Goal: Task Accomplishment & Management: Complete application form

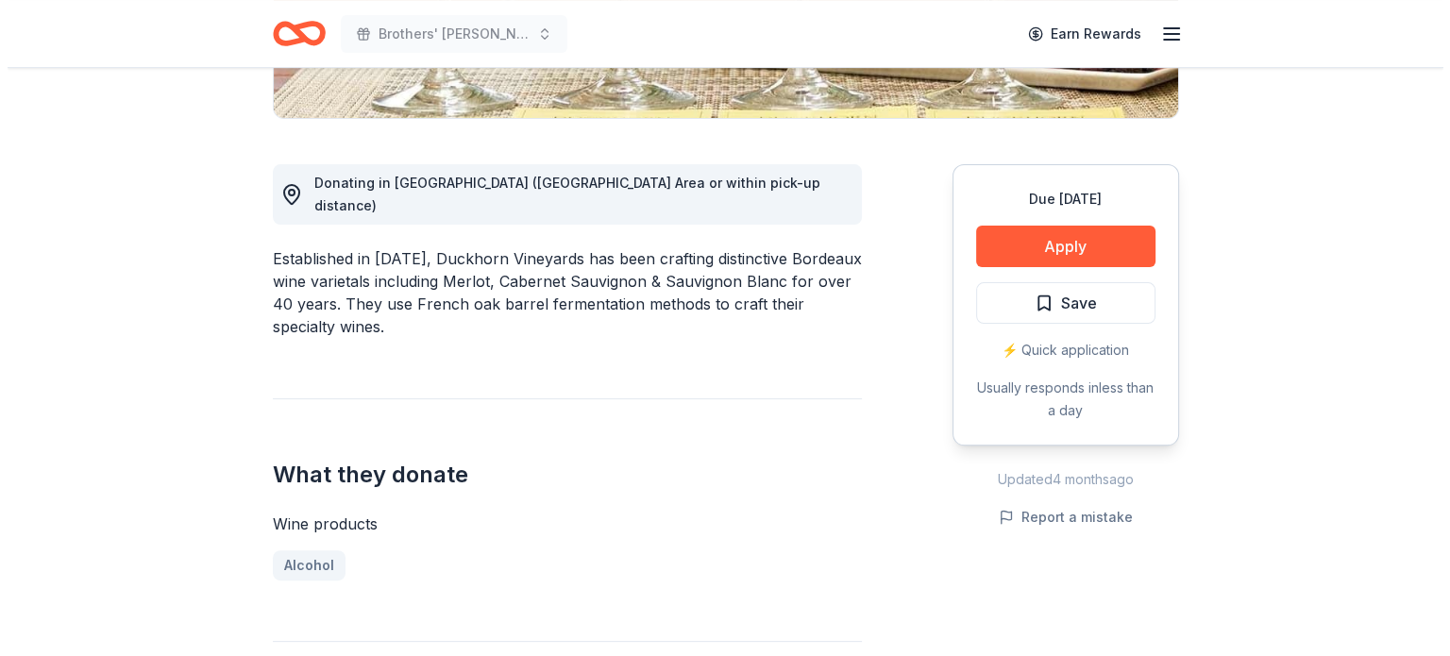
scroll to position [566, 0]
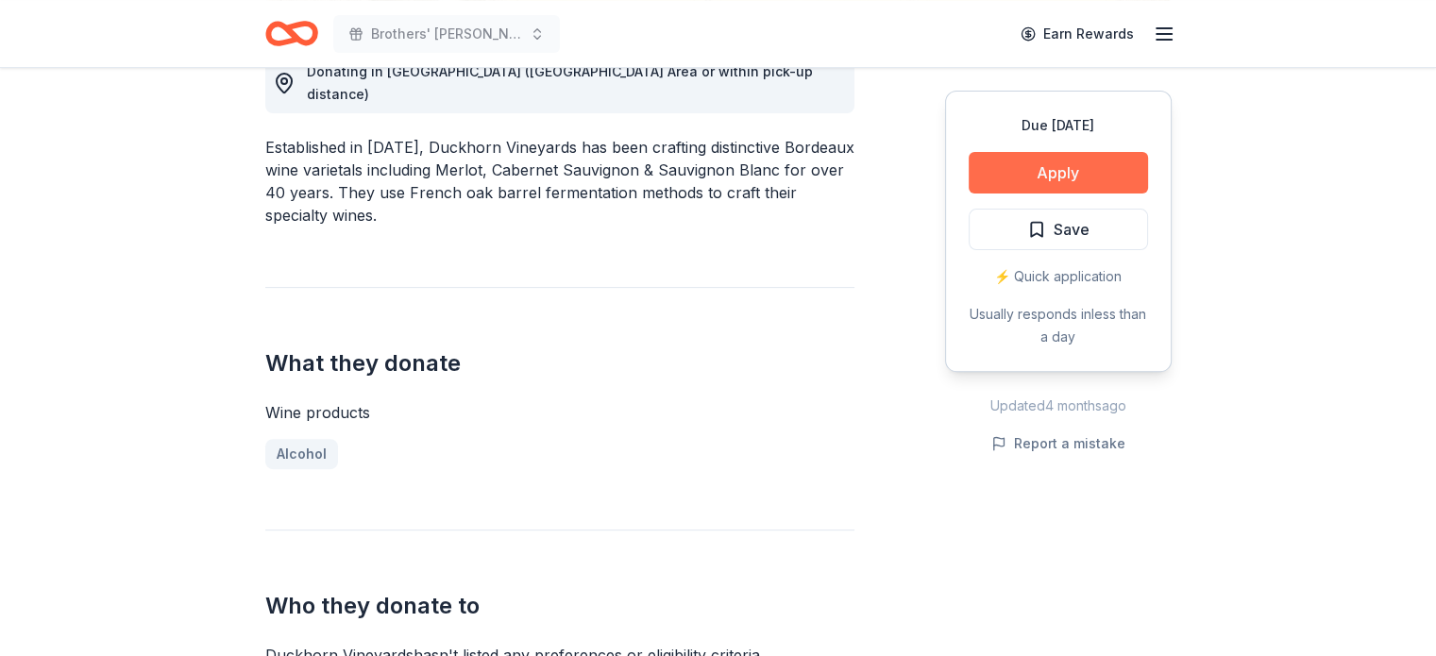
click at [1099, 154] on button "Apply" at bounding box center [1058, 173] width 179 height 42
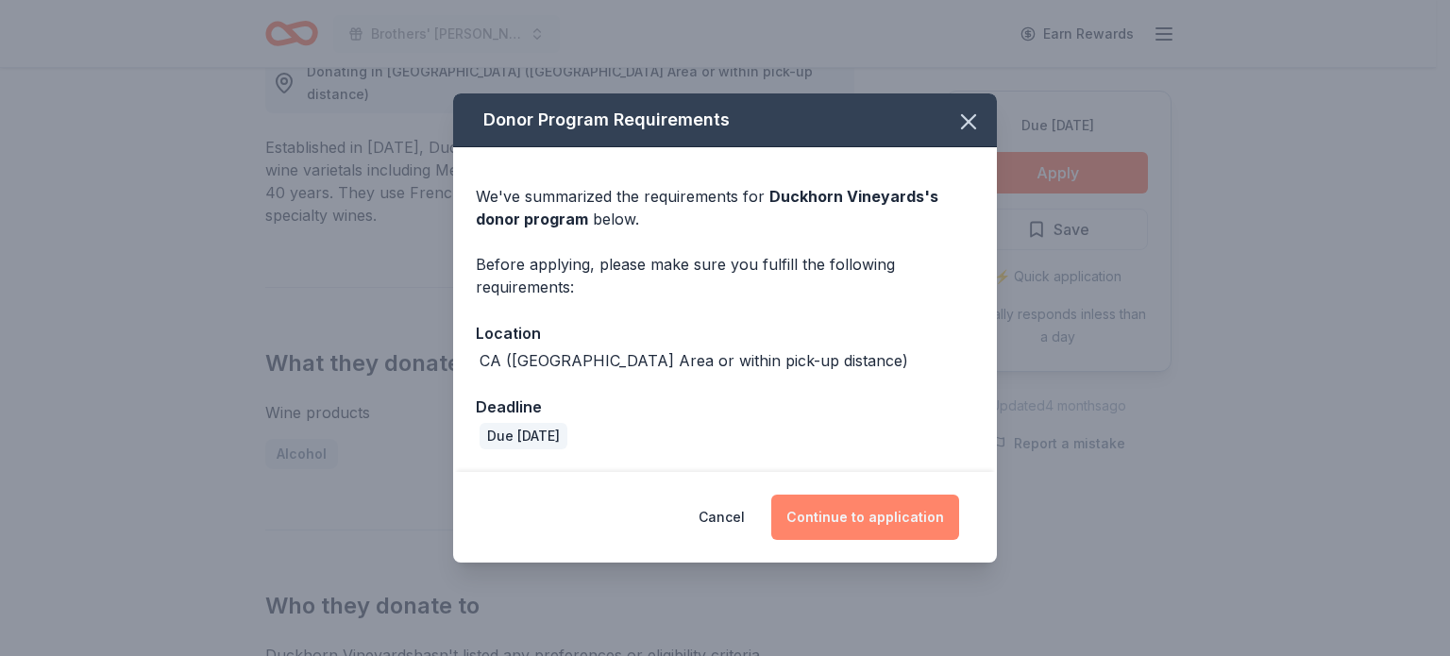
click at [898, 505] on button "Continue to application" at bounding box center [865, 517] width 188 height 45
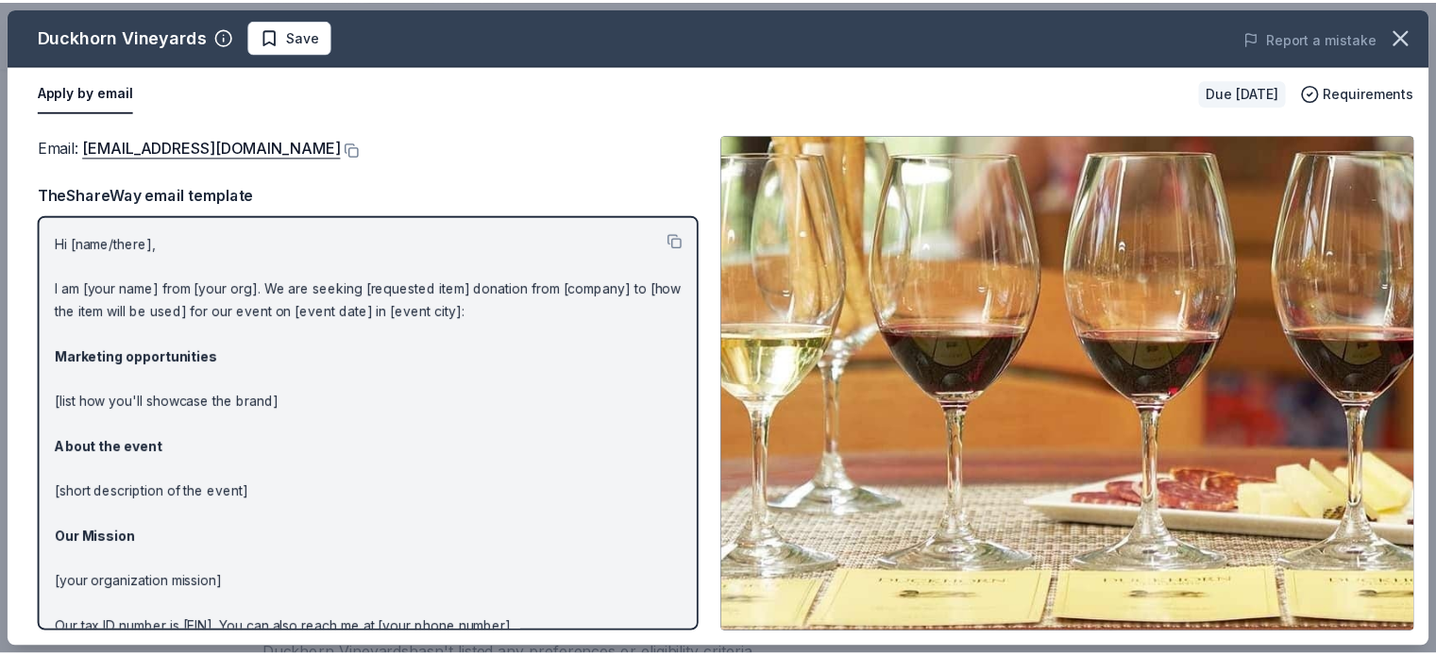
scroll to position [90, 0]
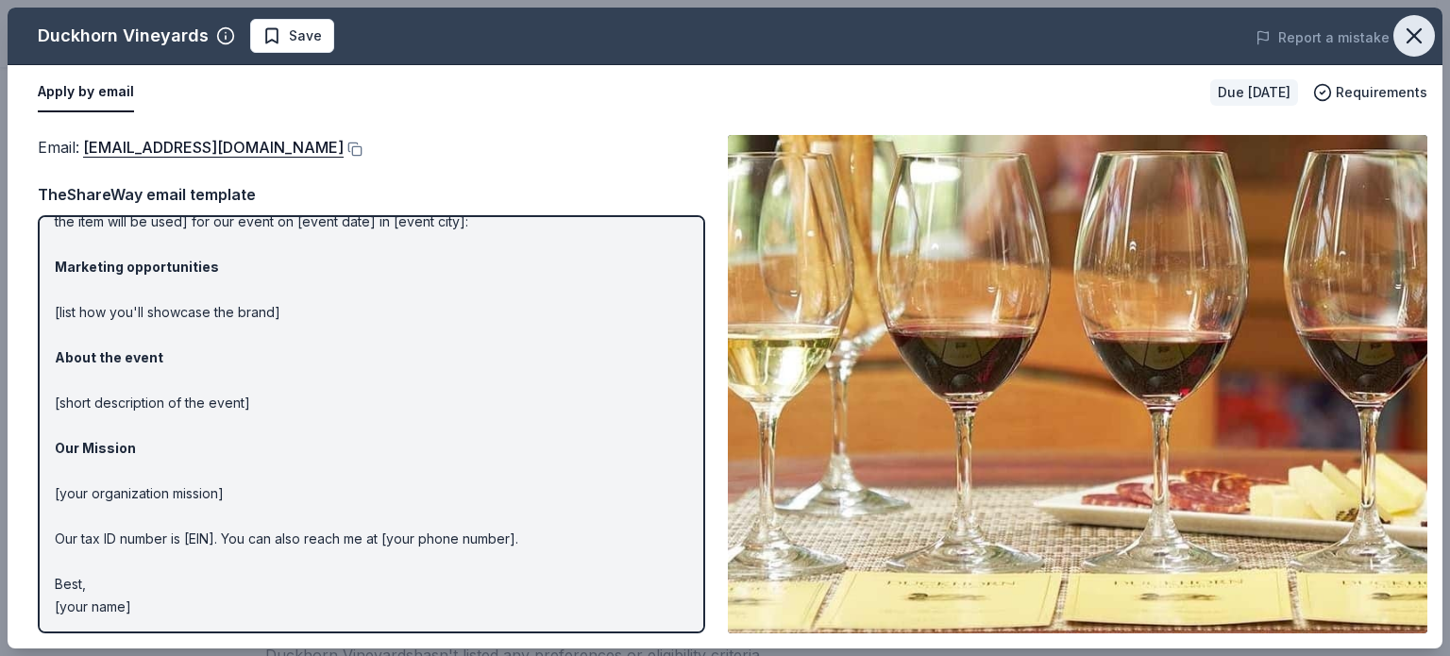
click at [1406, 37] on icon "button" at bounding box center [1414, 36] width 26 height 26
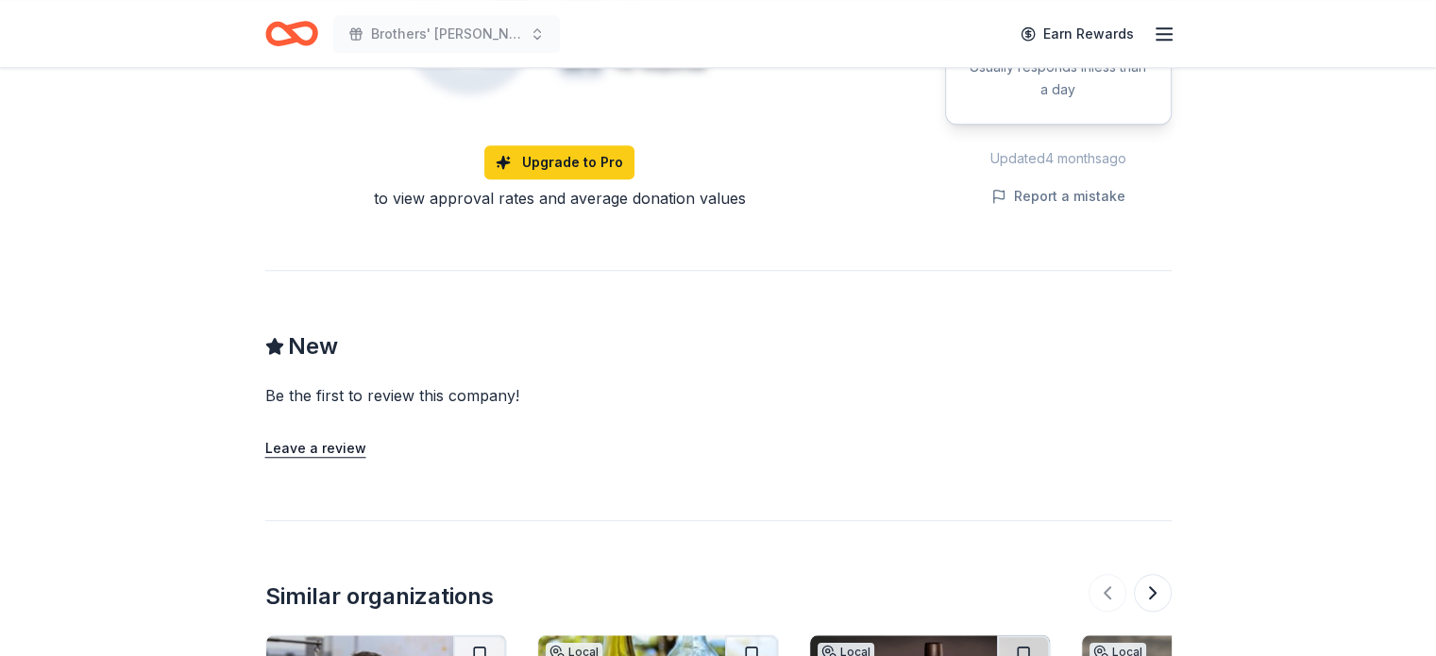
scroll to position [1884, 0]
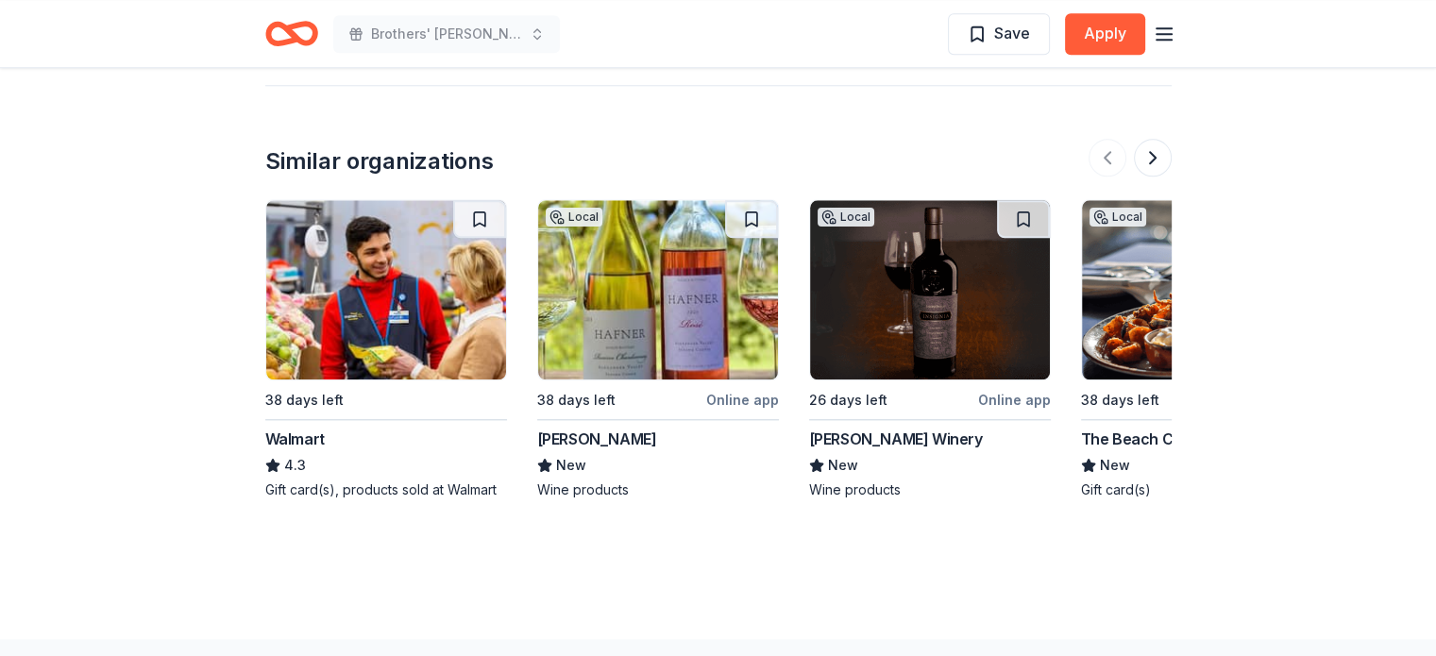
drag, startPoint x: 608, startPoint y: 413, endPoint x: 733, endPoint y: 105, distance: 332.9
click at [742, 99] on div "Similar organizations 38 days left Walmart 4.3 Gift card(s), products sold at W…" at bounding box center [718, 301] width 906 height 433
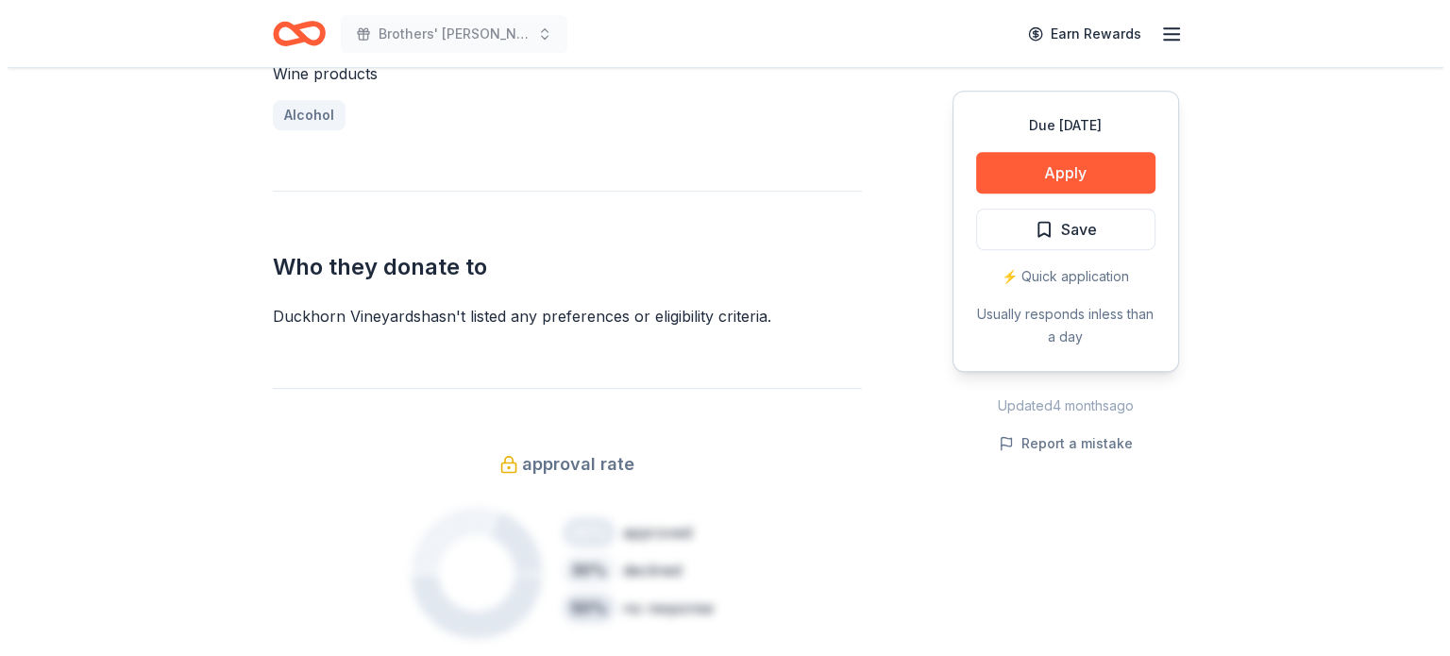
scroll to position [563, 0]
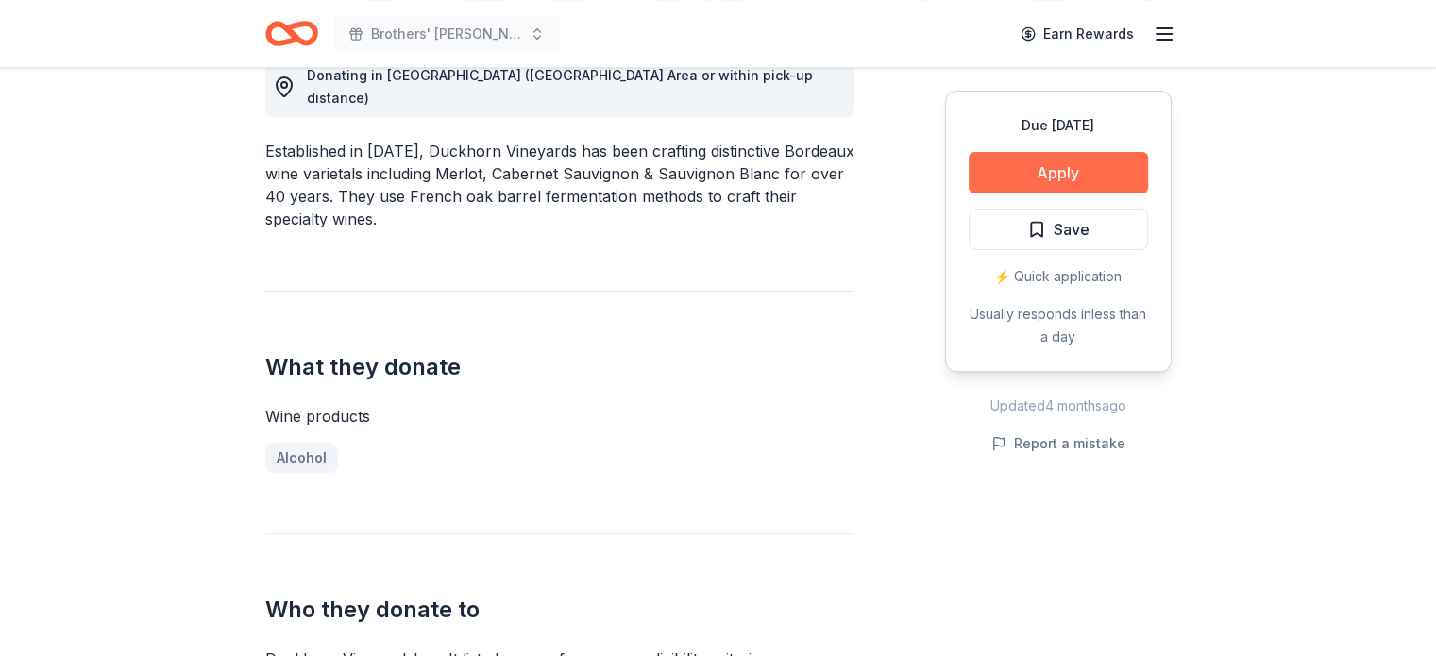
click at [1053, 167] on button "Apply" at bounding box center [1058, 173] width 179 height 42
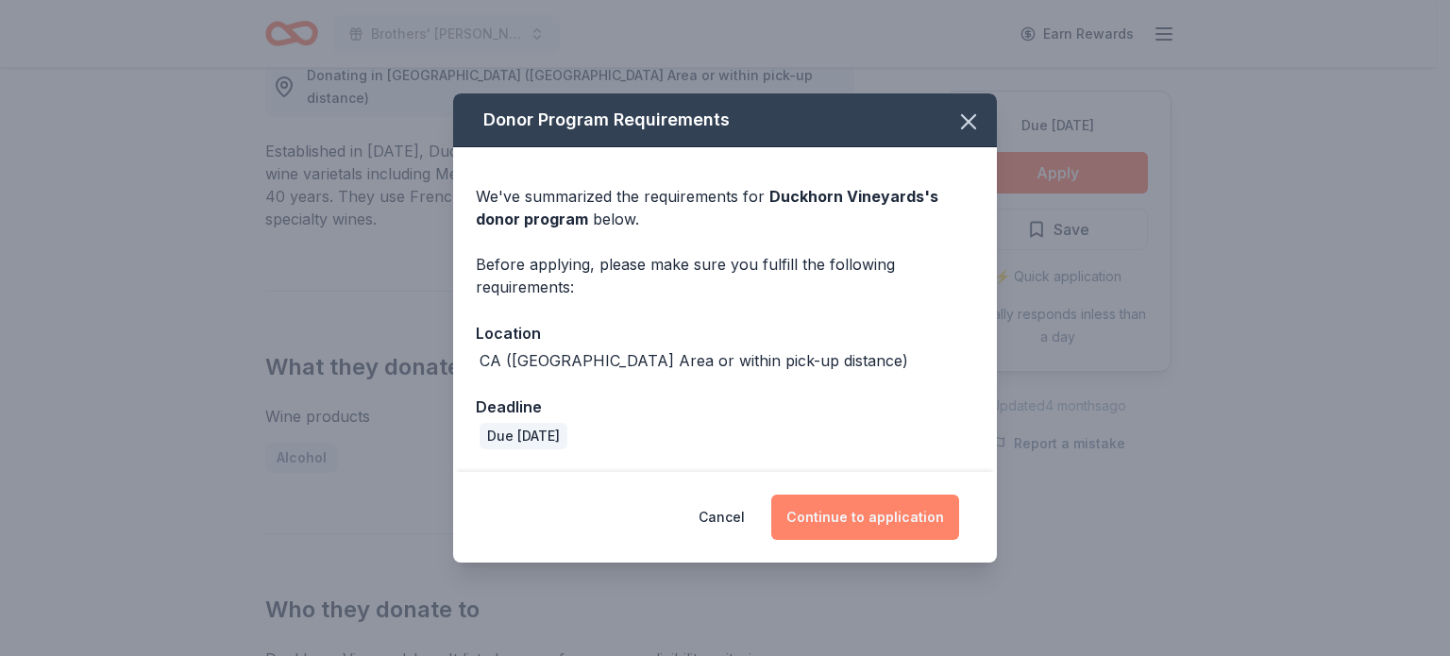
click at [899, 504] on button "Continue to application" at bounding box center [865, 517] width 188 height 45
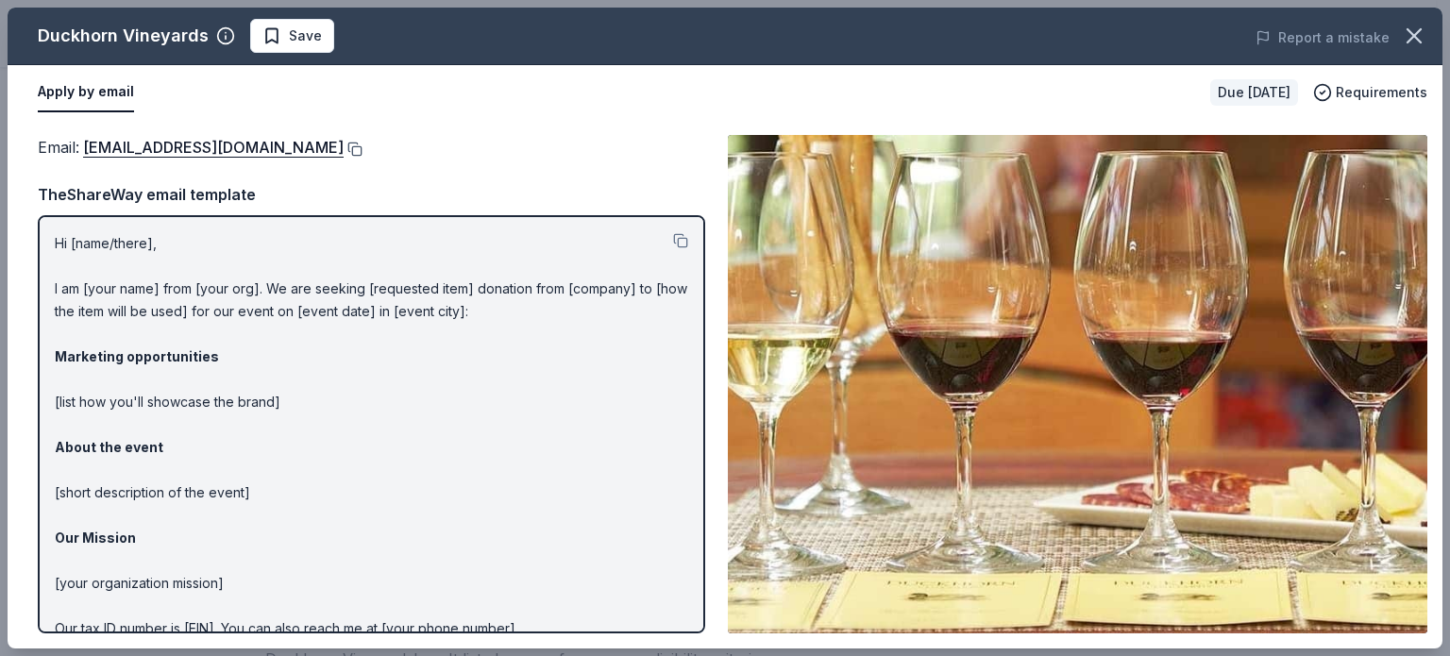
click at [344, 143] on button at bounding box center [353, 149] width 19 height 15
click at [310, 35] on span "Save" at bounding box center [305, 36] width 33 height 23
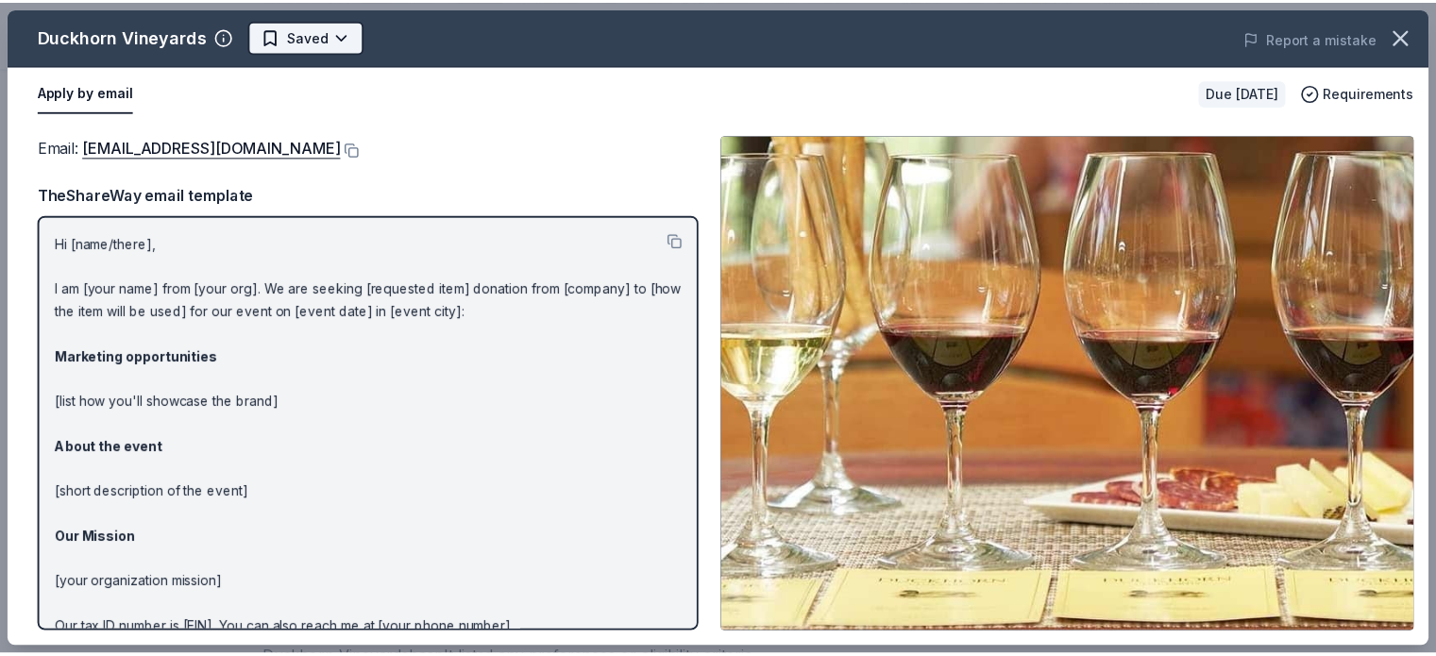
scroll to position [0, 0]
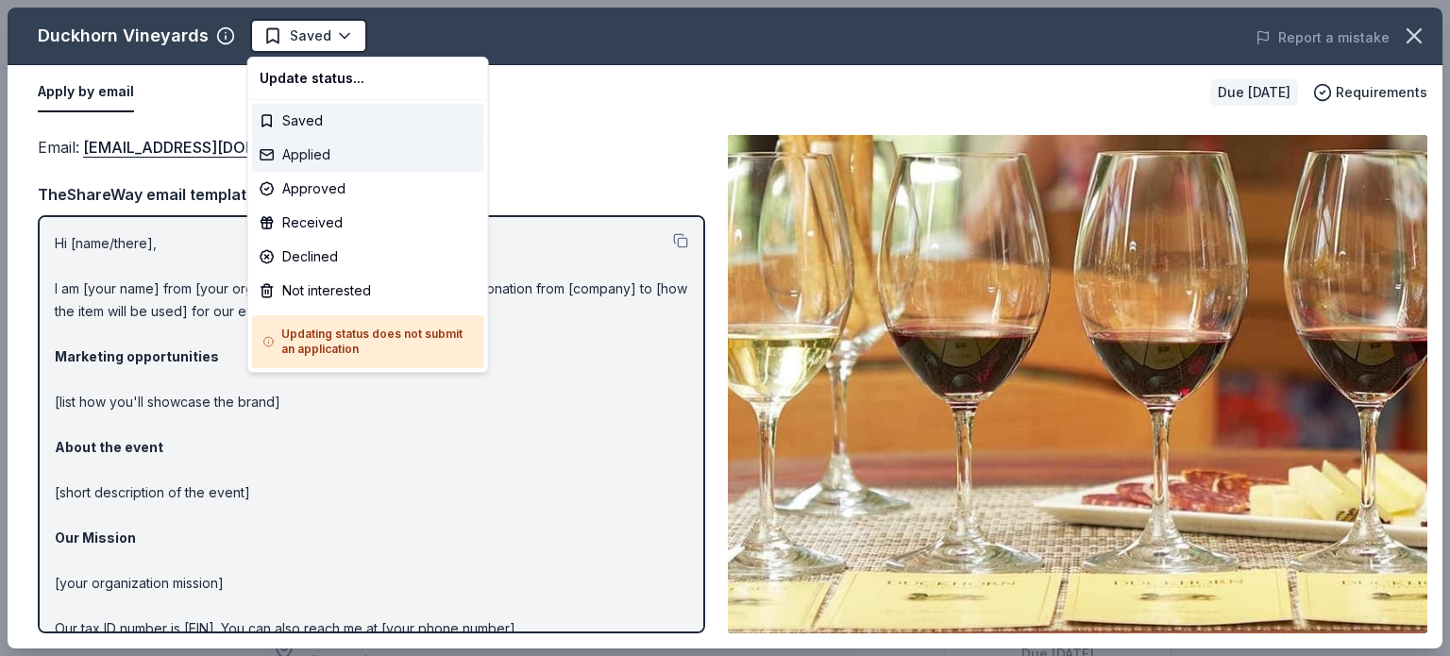
click at [331, 154] on div "Applied" at bounding box center [368, 155] width 232 height 34
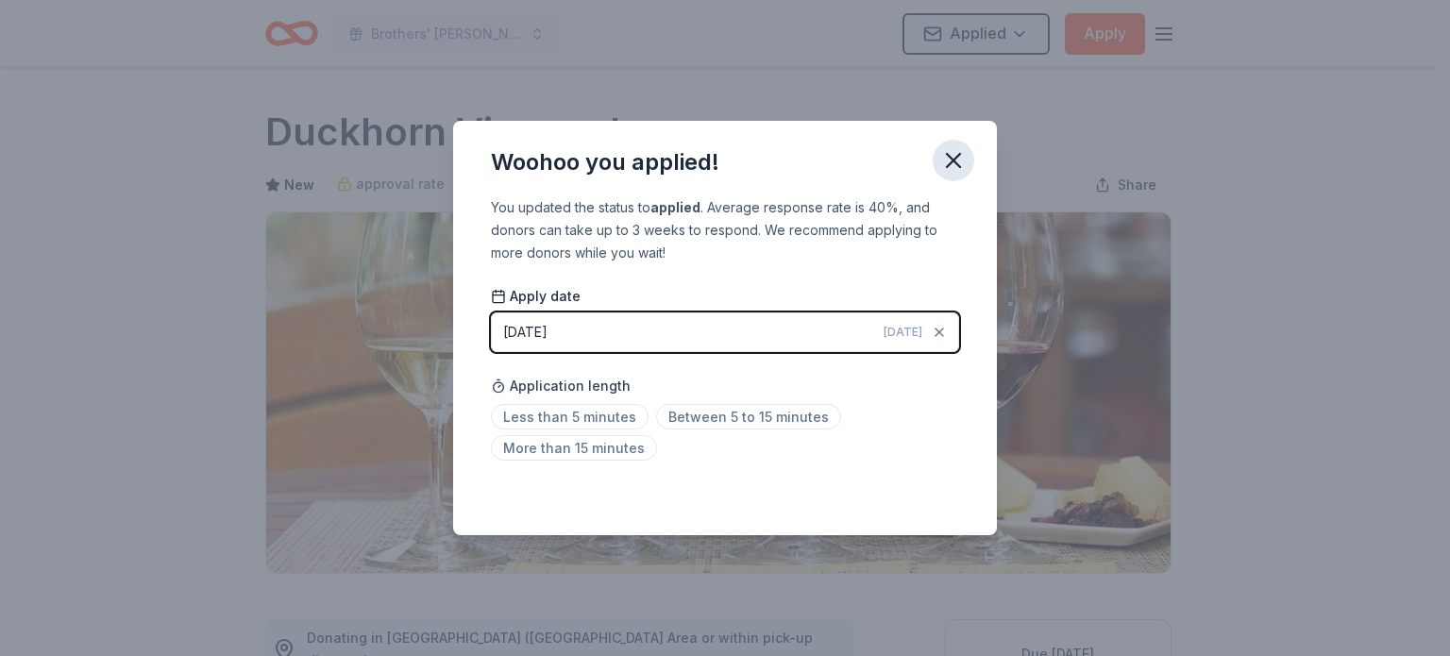
click at [960, 154] on icon "button" at bounding box center [953, 160] width 13 height 13
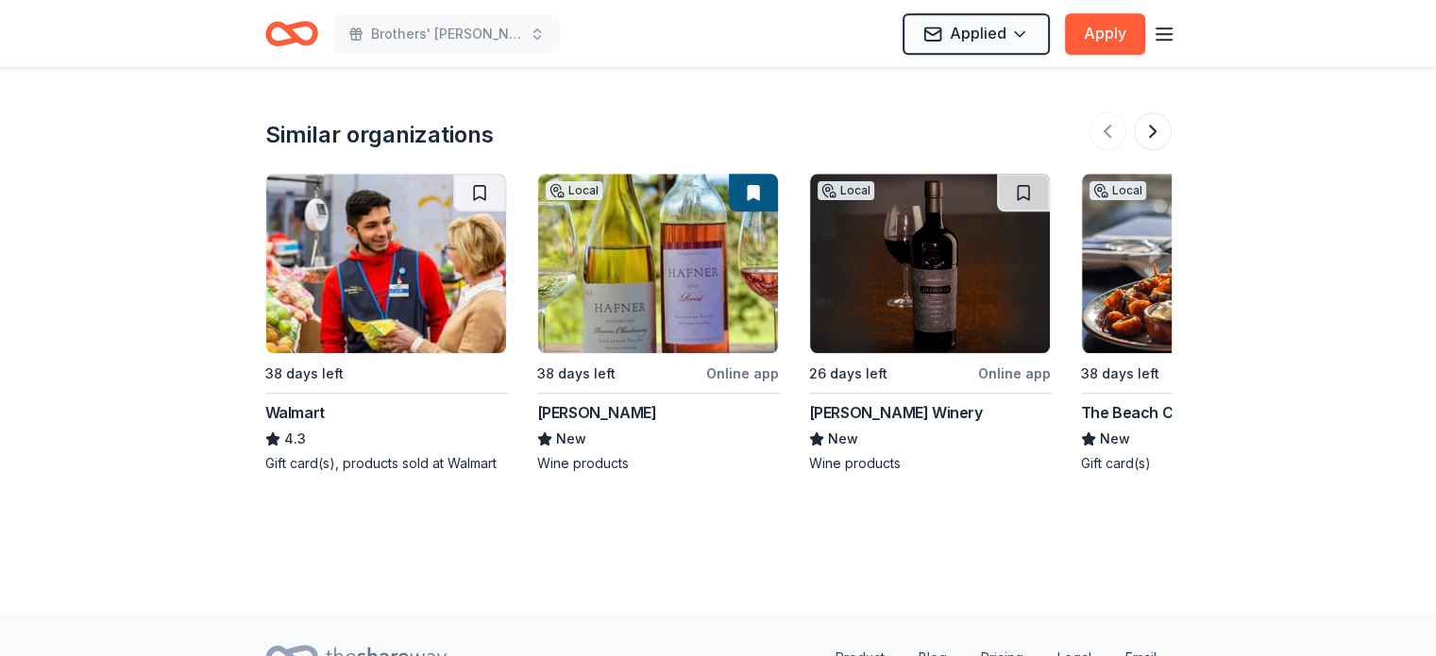
scroll to position [1884, 0]
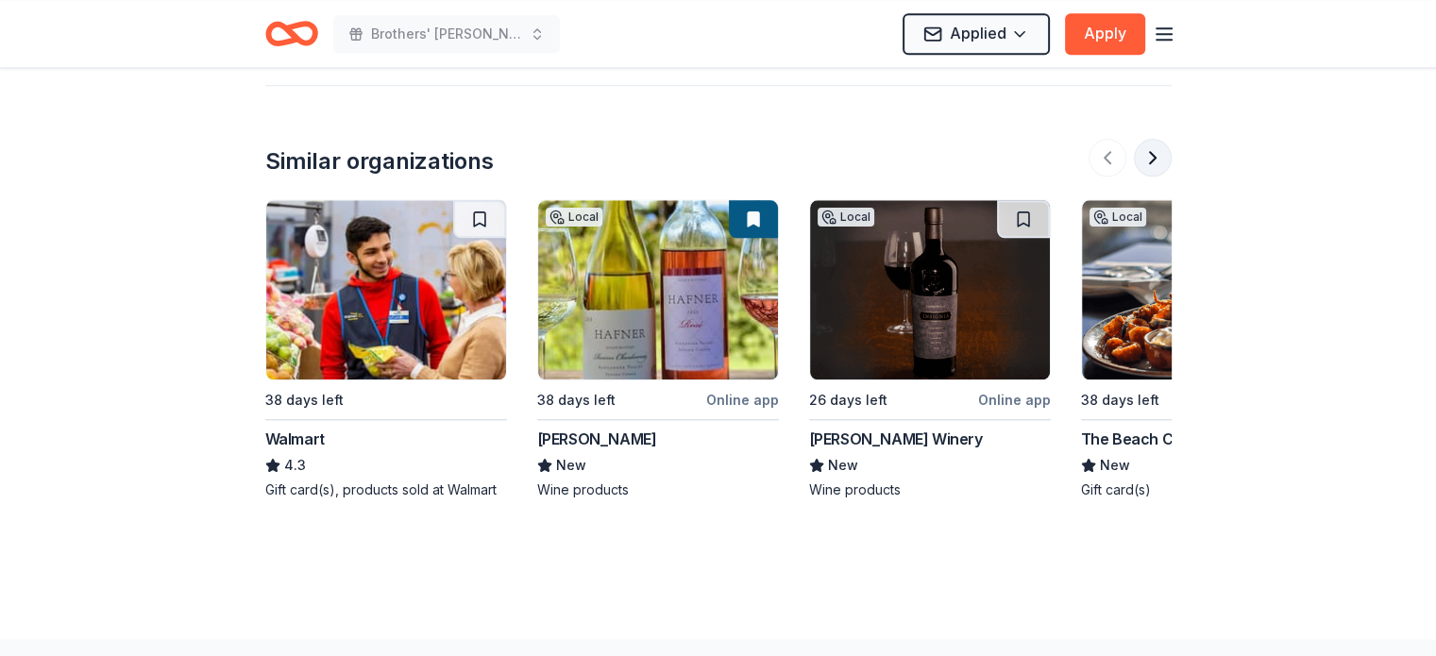
click at [1152, 139] on button at bounding box center [1153, 158] width 38 height 38
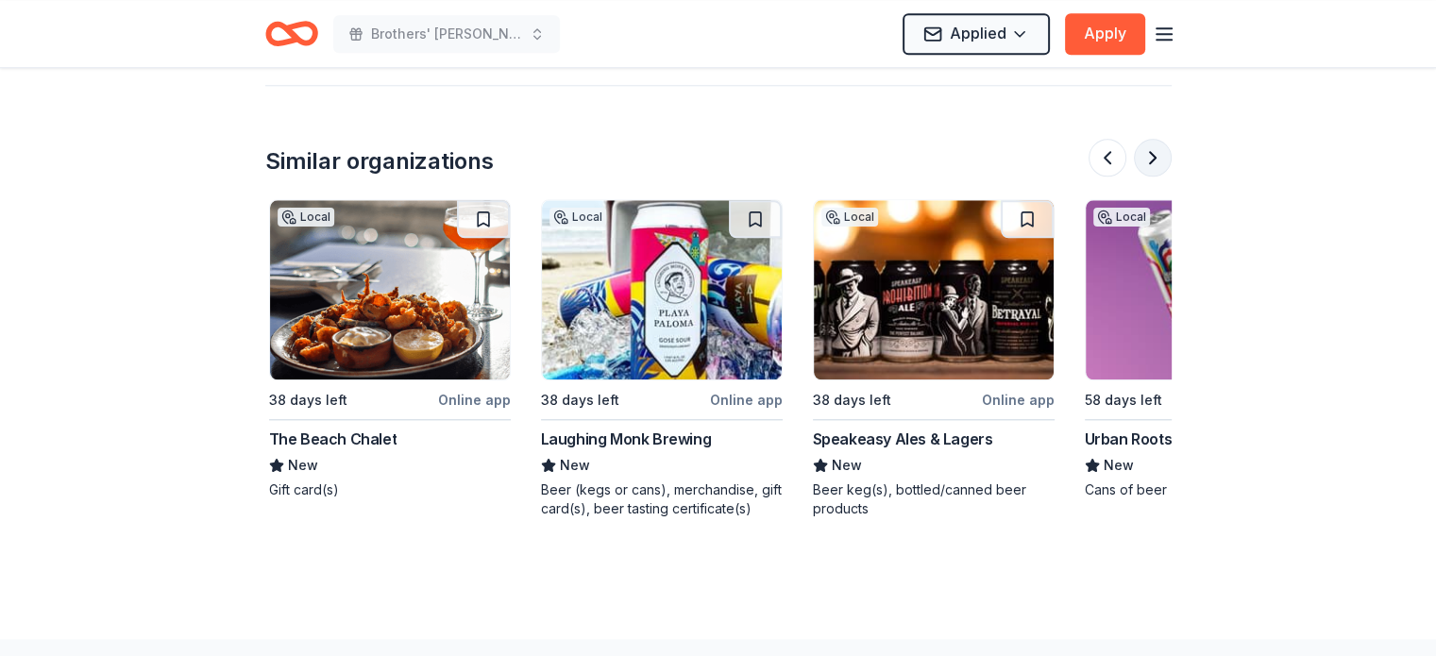
scroll to position [0, 816]
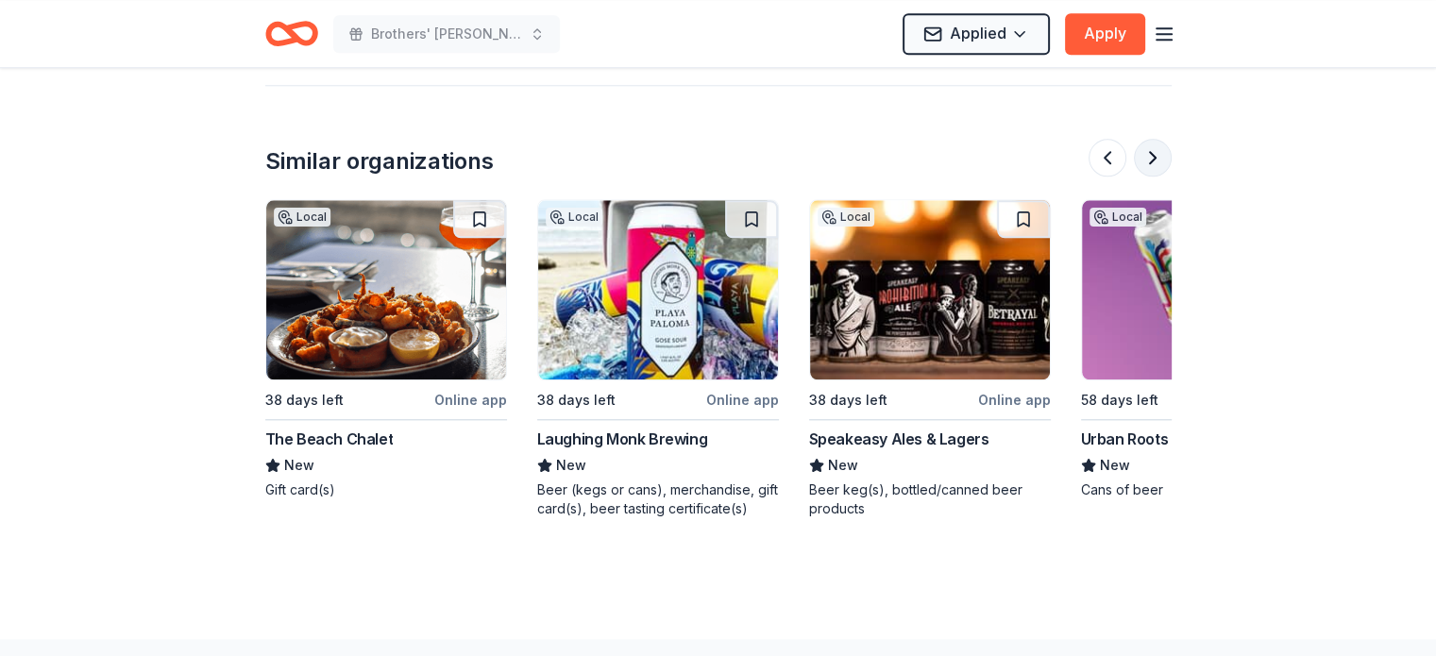
click at [1158, 139] on button at bounding box center [1153, 158] width 38 height 38
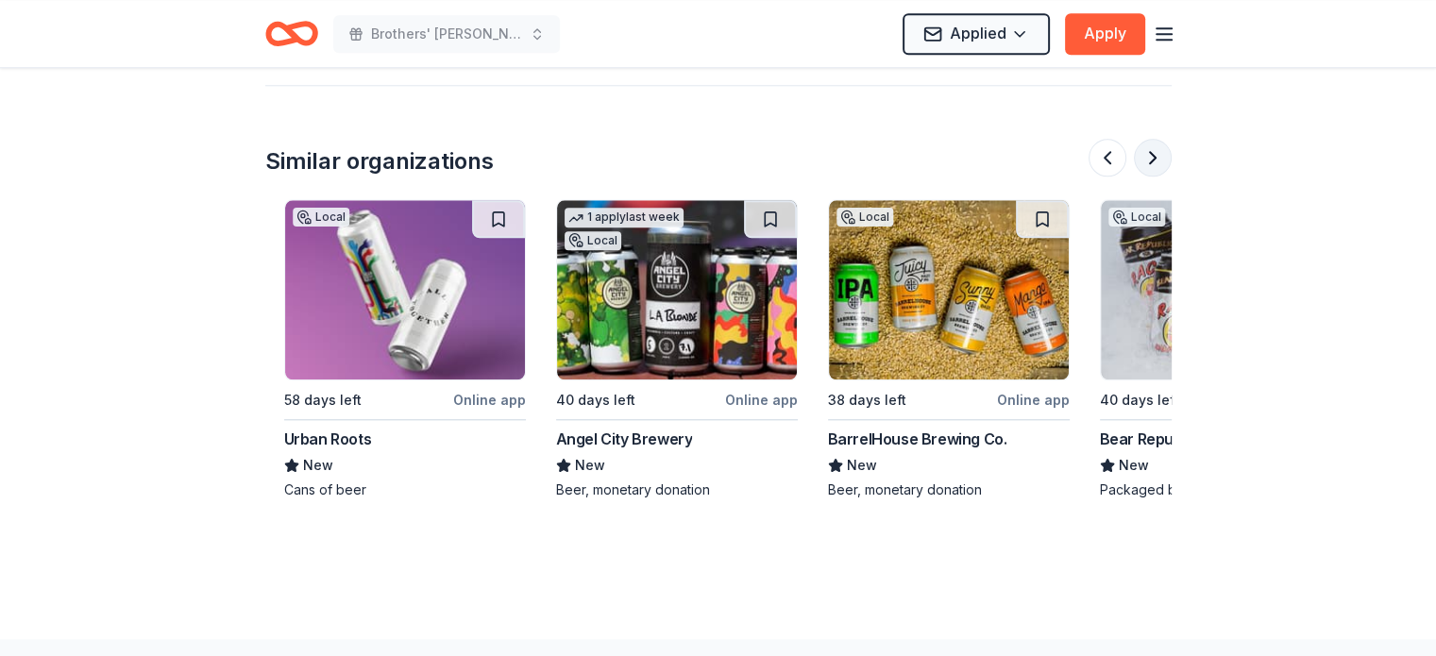
scroll to position [0, 1631]
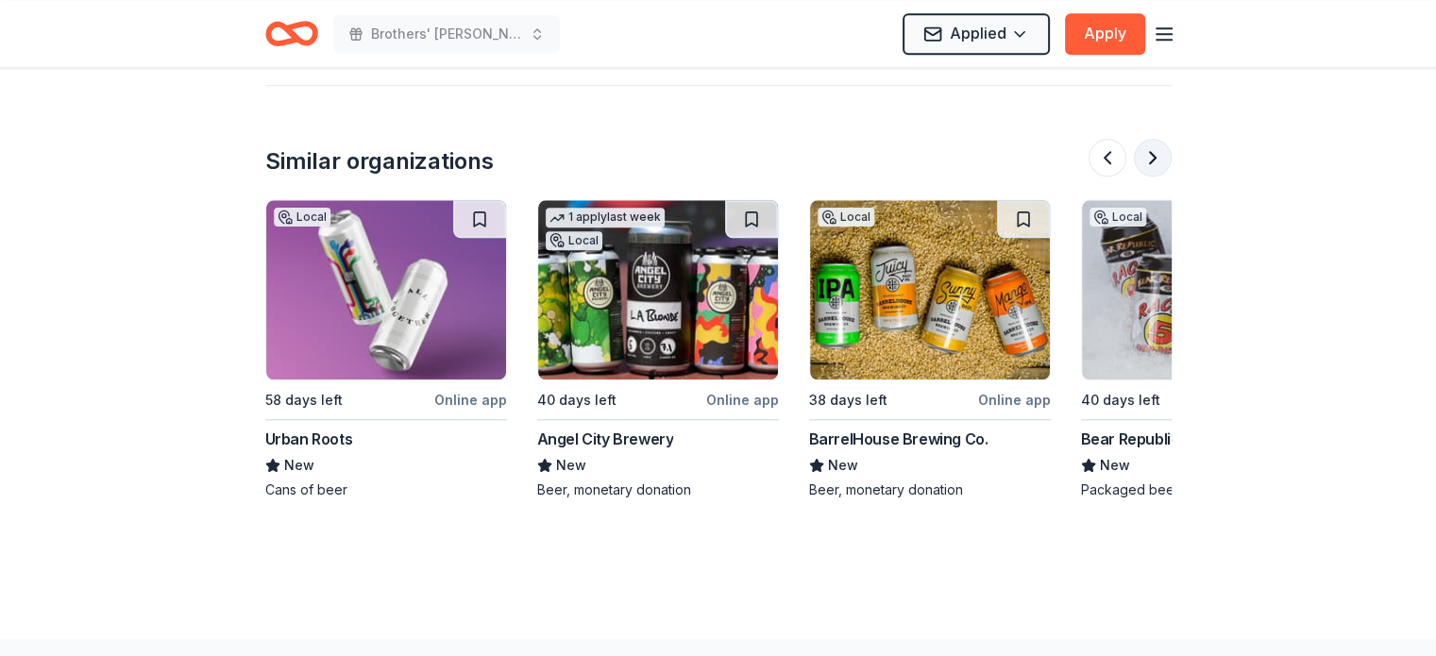
click at [1158, 139] on button at bounding box center [1153, 158] width 38 height 38
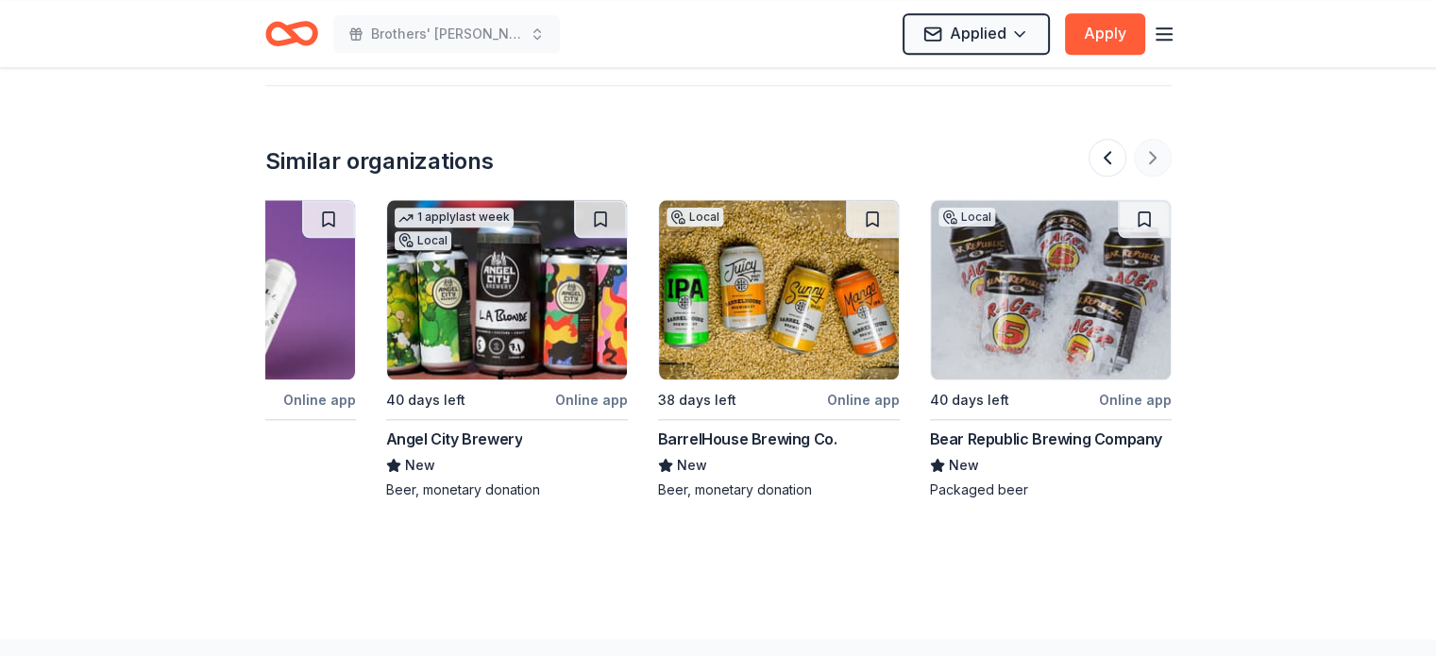
click at [1158, 139] on div at bounding box center [1129, 158] width 83 height 38
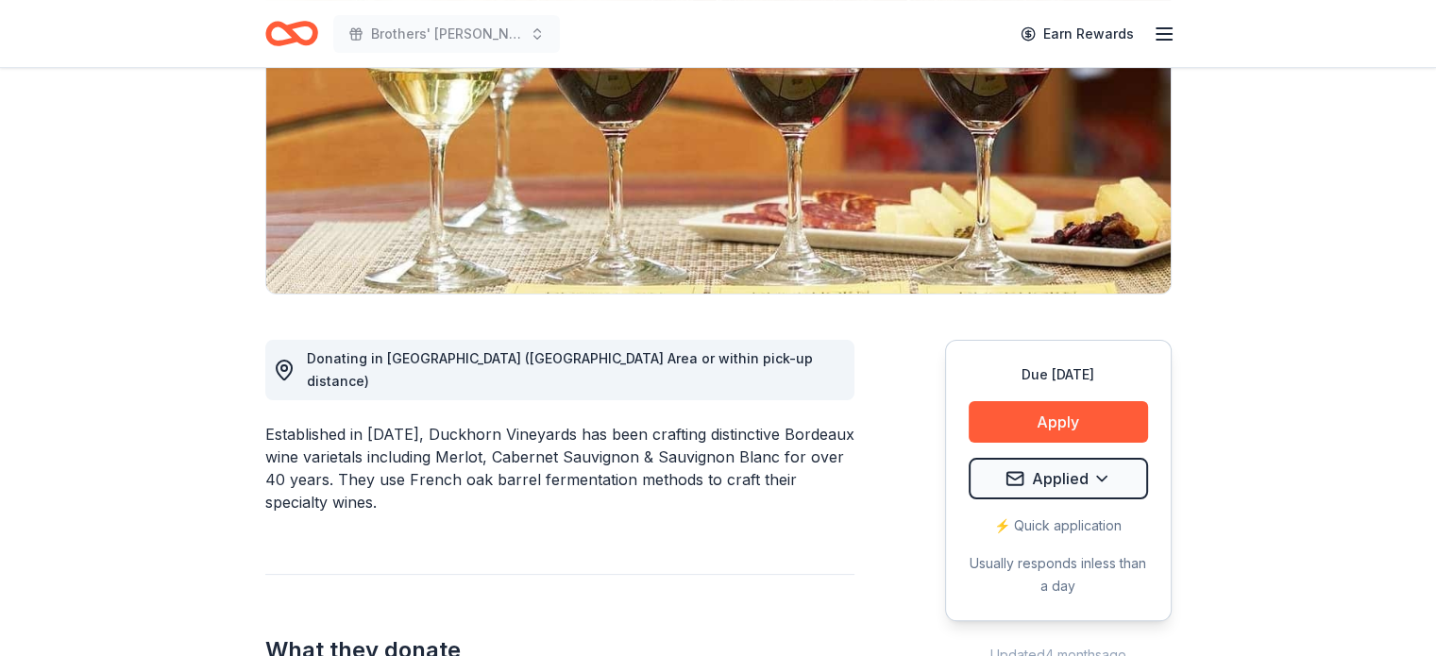
scroll to position [0, 0]
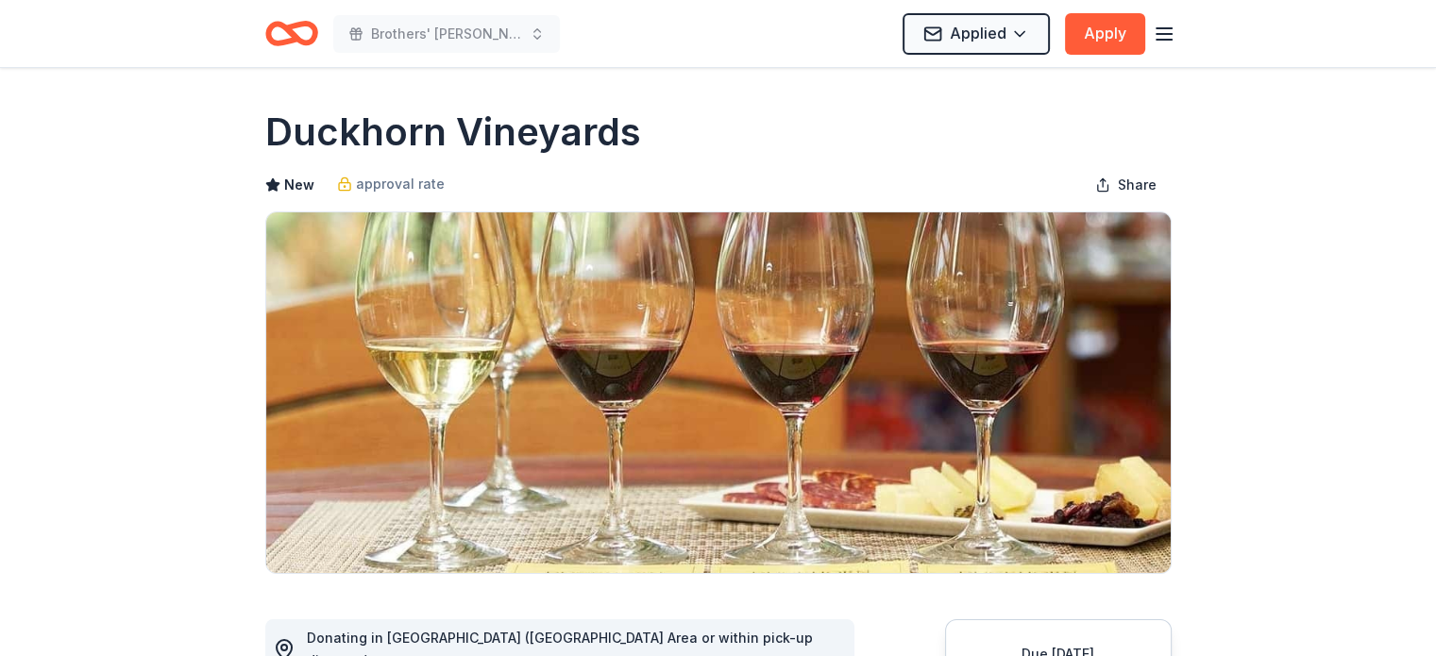
click at [320, 36] on div "Brothers' [PERSON_NAME] Mistletoe & Mezze Fundraiser" at bounding box center [412, 33] width 295 height 44
click at [306, 34] on icon "Home" at bounding box center [291, 33] width 53 height 44
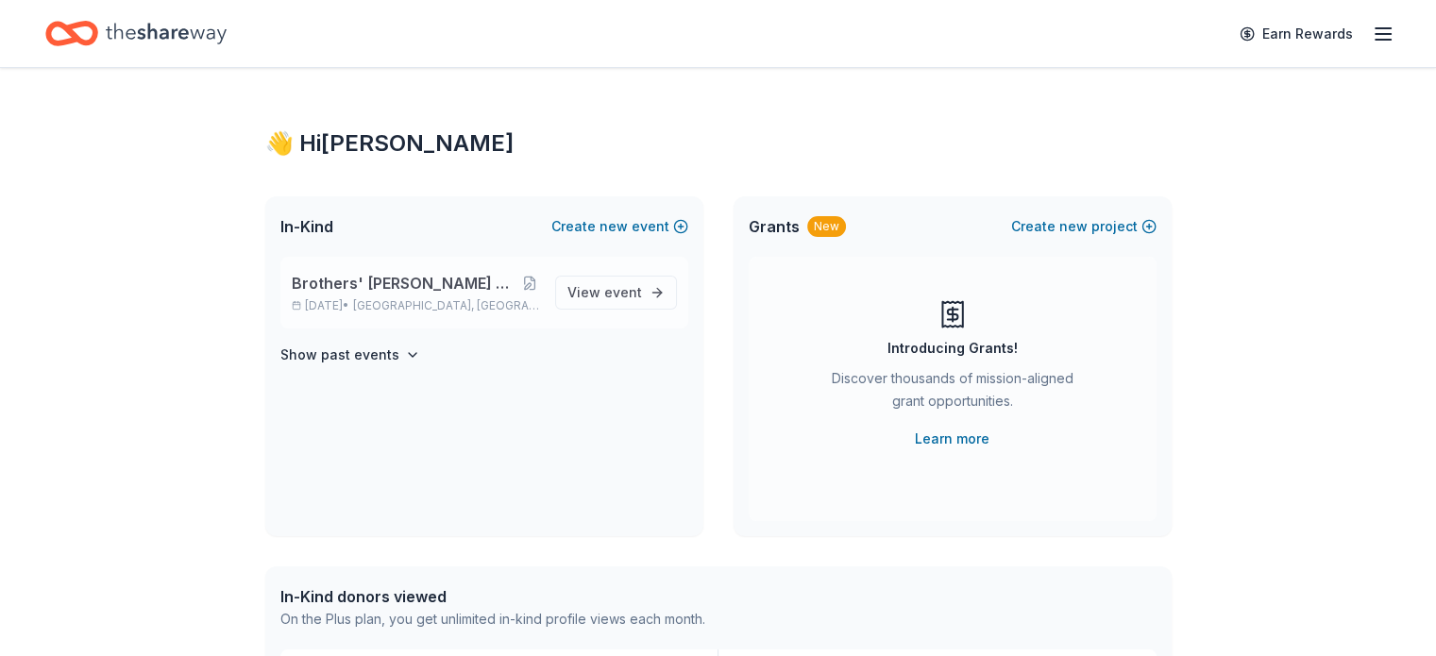
click at [447, 289] on span "Brothers' [PERSON_NAME] Mistletoe & Mezze Fundraiser" at bounding box center [405, 283] width 227 height 23
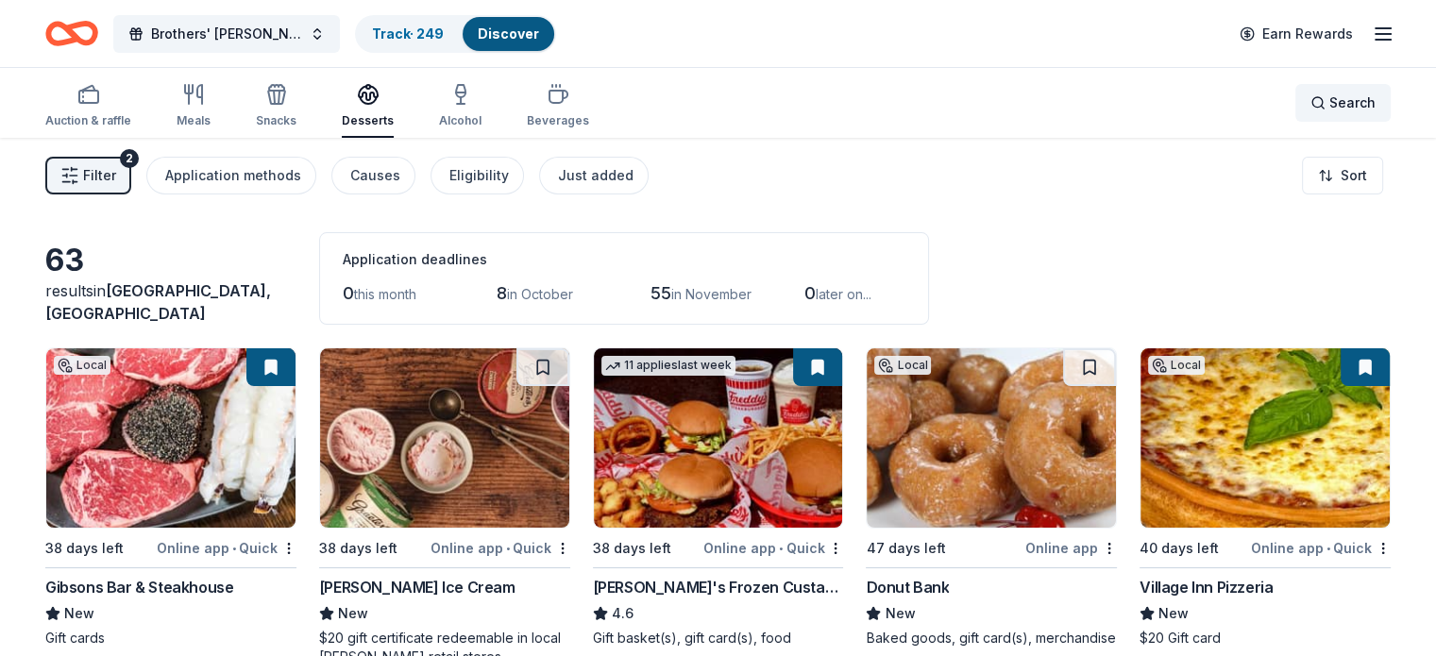
click at [1329, 109] on span "Search" at bounding box center [1352, 103] width 46 height 23
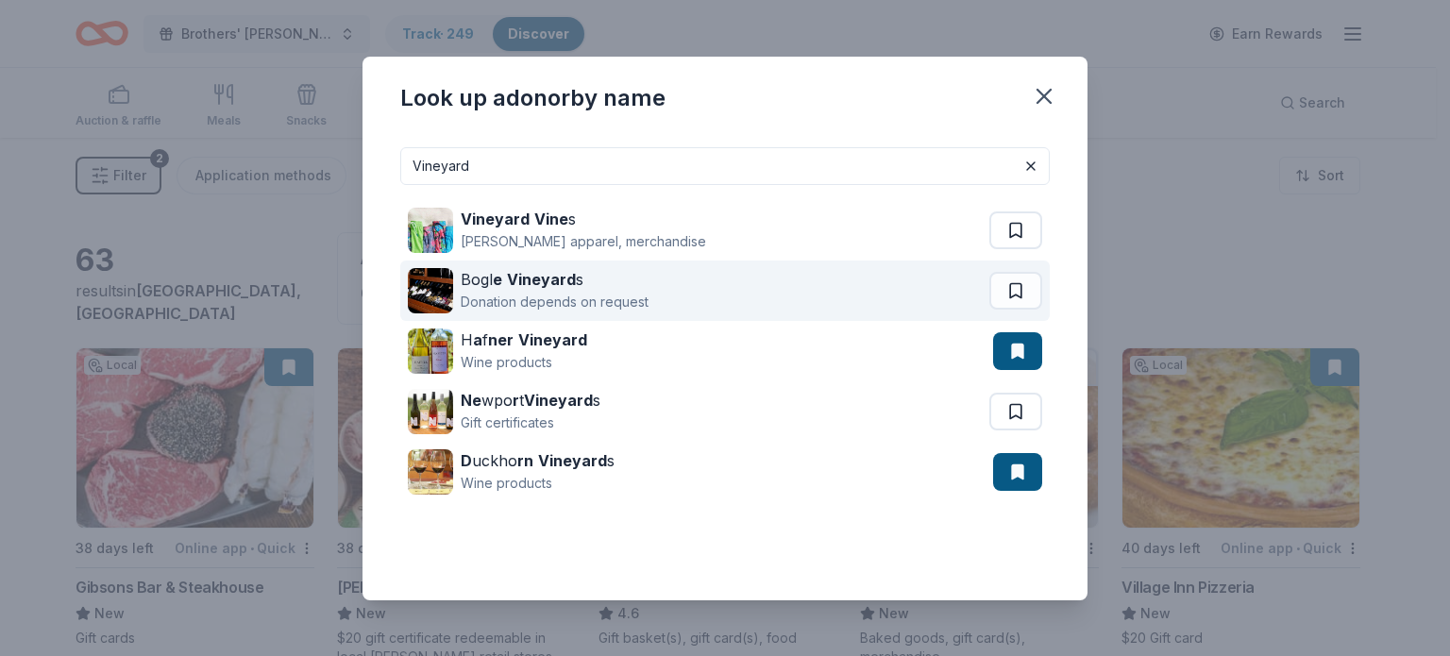
click at [533, 284] on strong "Vineyard" at bounding box center [541, 279] width 69 height 19
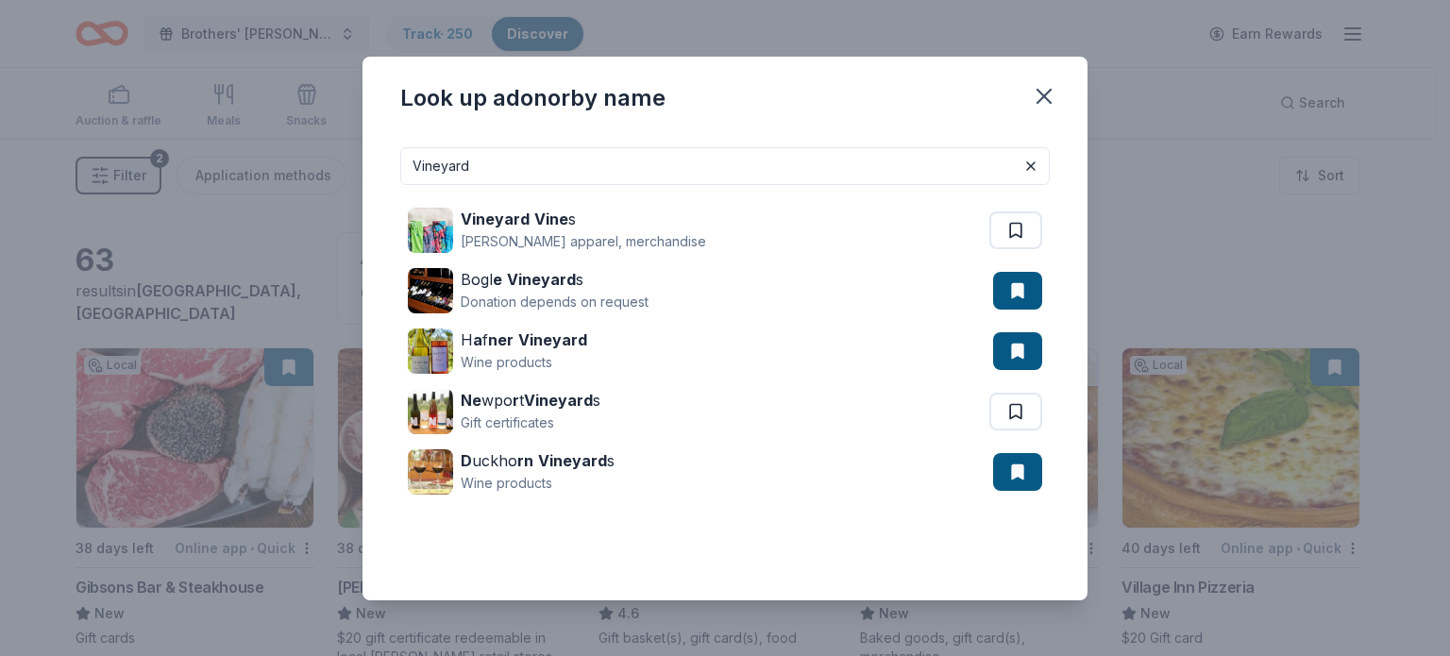
drag, startPoint x: 787, startPoint y: 166, endPoint x: 415, endPoint y: 172, distance: 372.0
click at [415, 172] on input "Vineyard" at bounding box center [724, 166] width 649 height 38
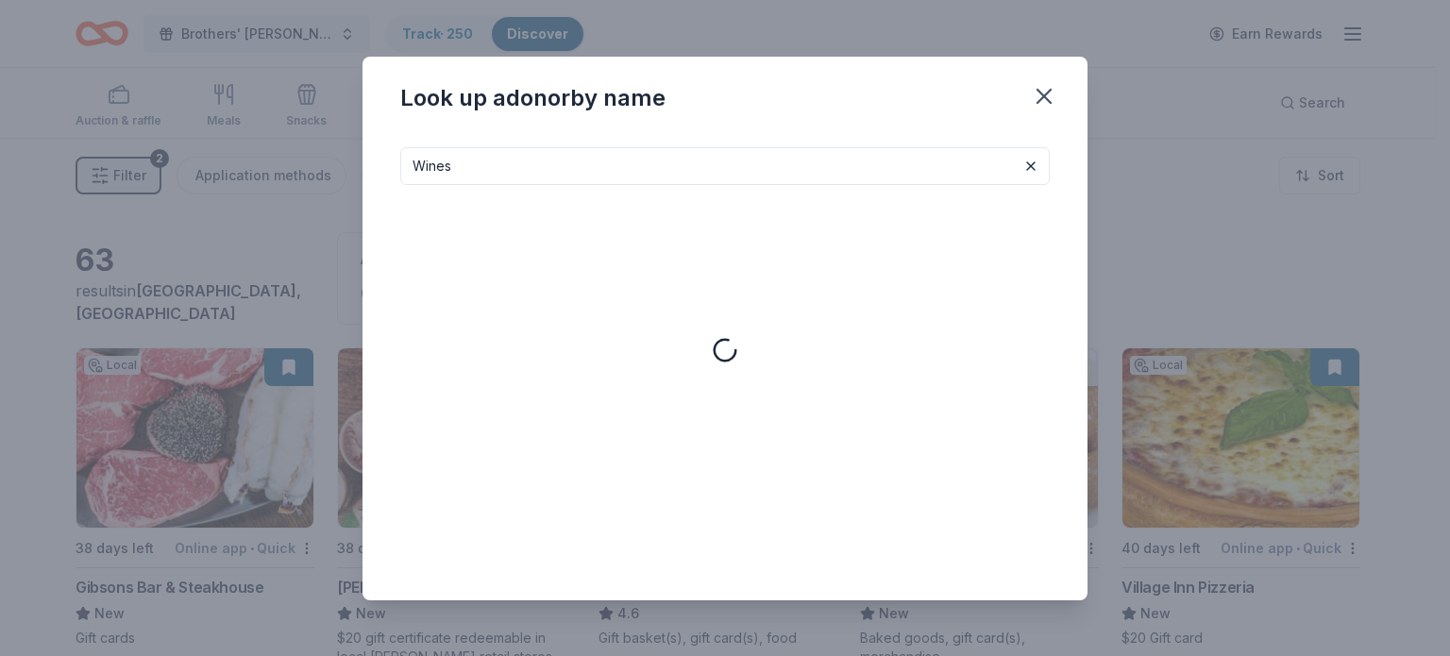
type input "Wines"
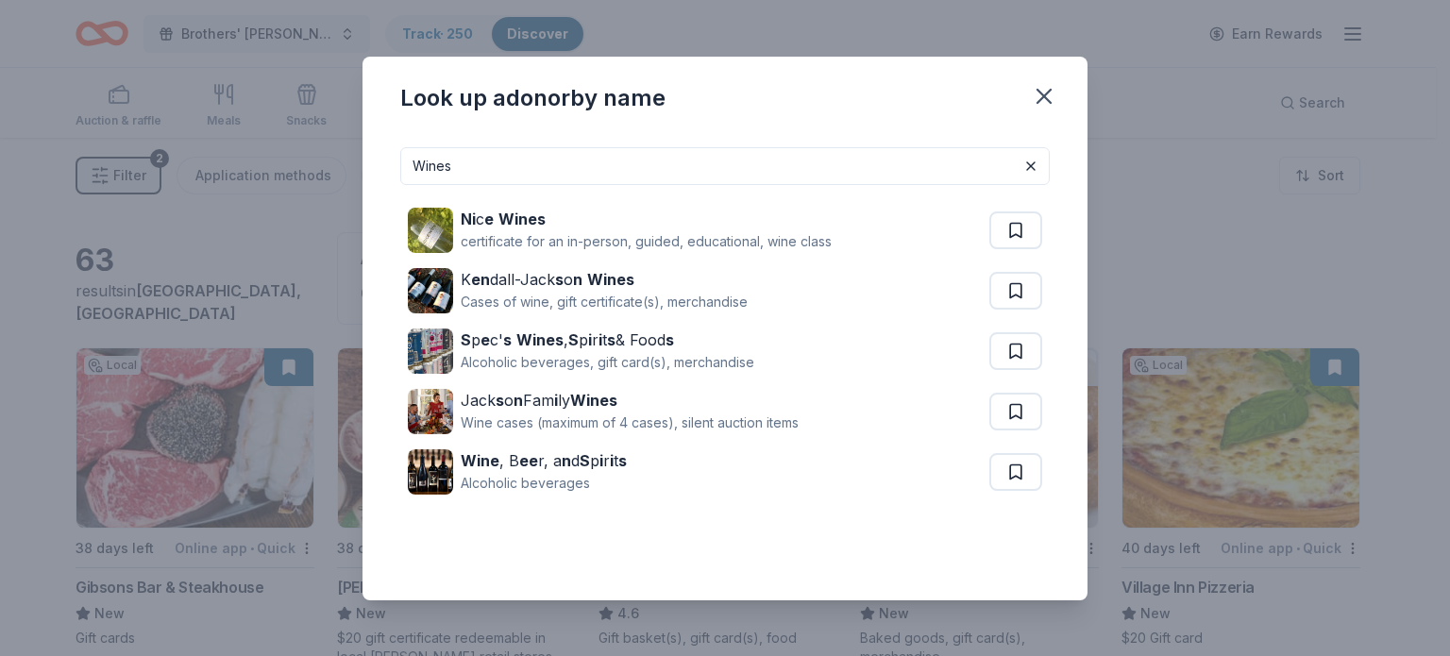
drag, startPoint x: 540, startPoint y: 398, endPoint x: 673, endPoint y: 548, distance: 200.6
click at [677, 551] on div "Wines Ni c e Wines certificate for an in-person, guided, educational, wine clas…" at bounding box center [724, 358] width 649 height 423
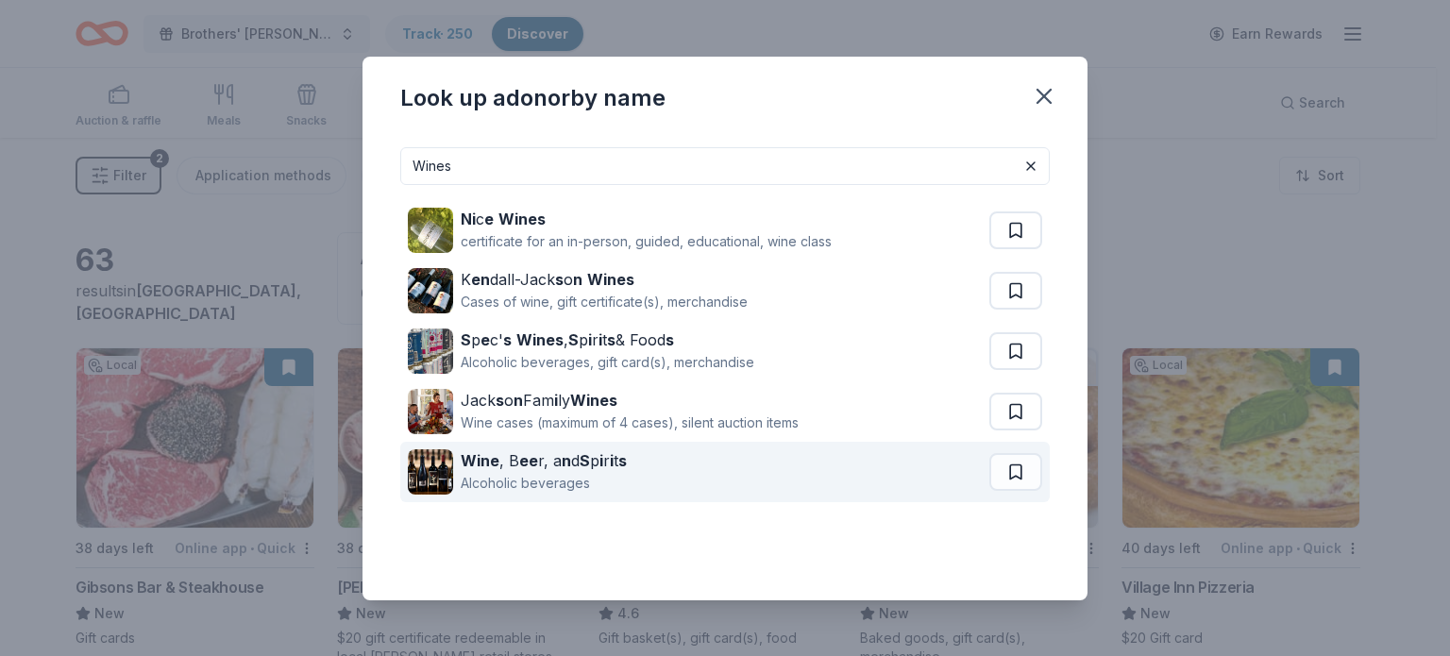
click at [587, 463] on strong "S" at bounding box center [585, 460] width 10 height 19
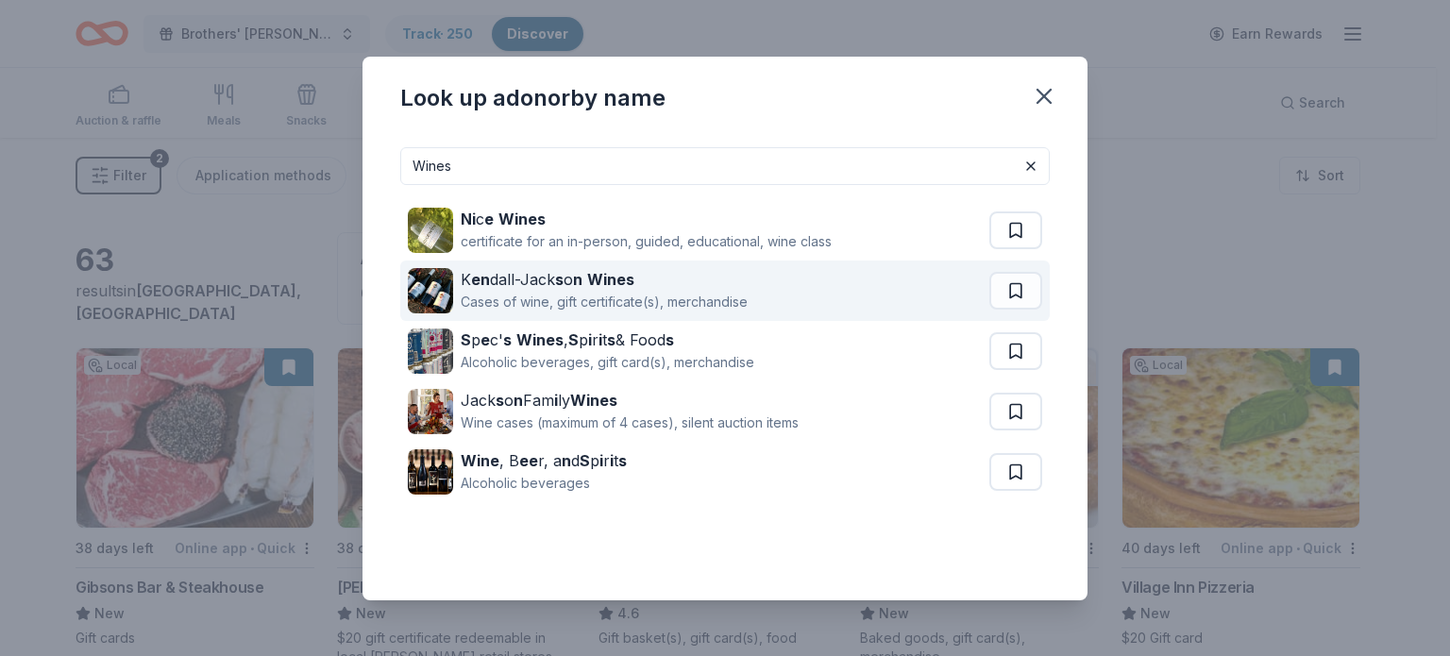
click at [573, 280] on strong "n" at bounding box center [577, 279] width 9 height 19
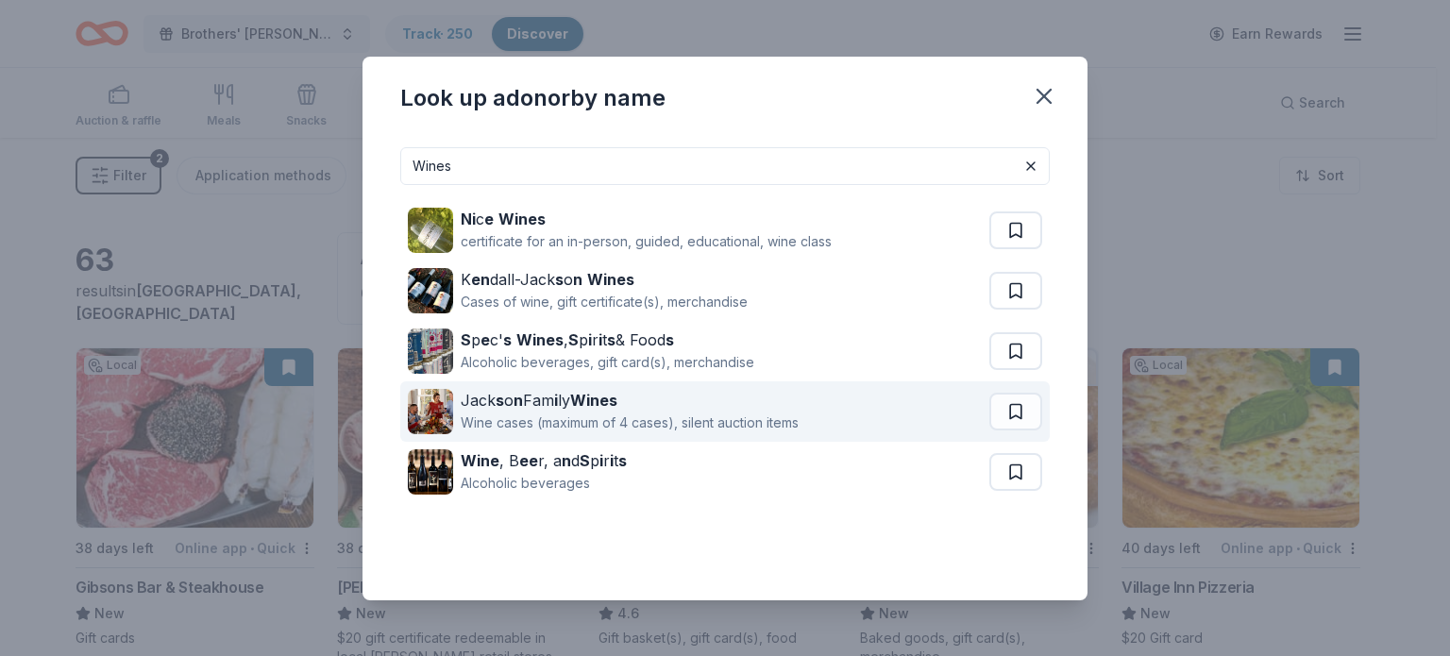
click at [506, 414] on div "Wine cases (maximum of 4 cases), silent auction items" at bounding box center [630, 423] width 338 height 23
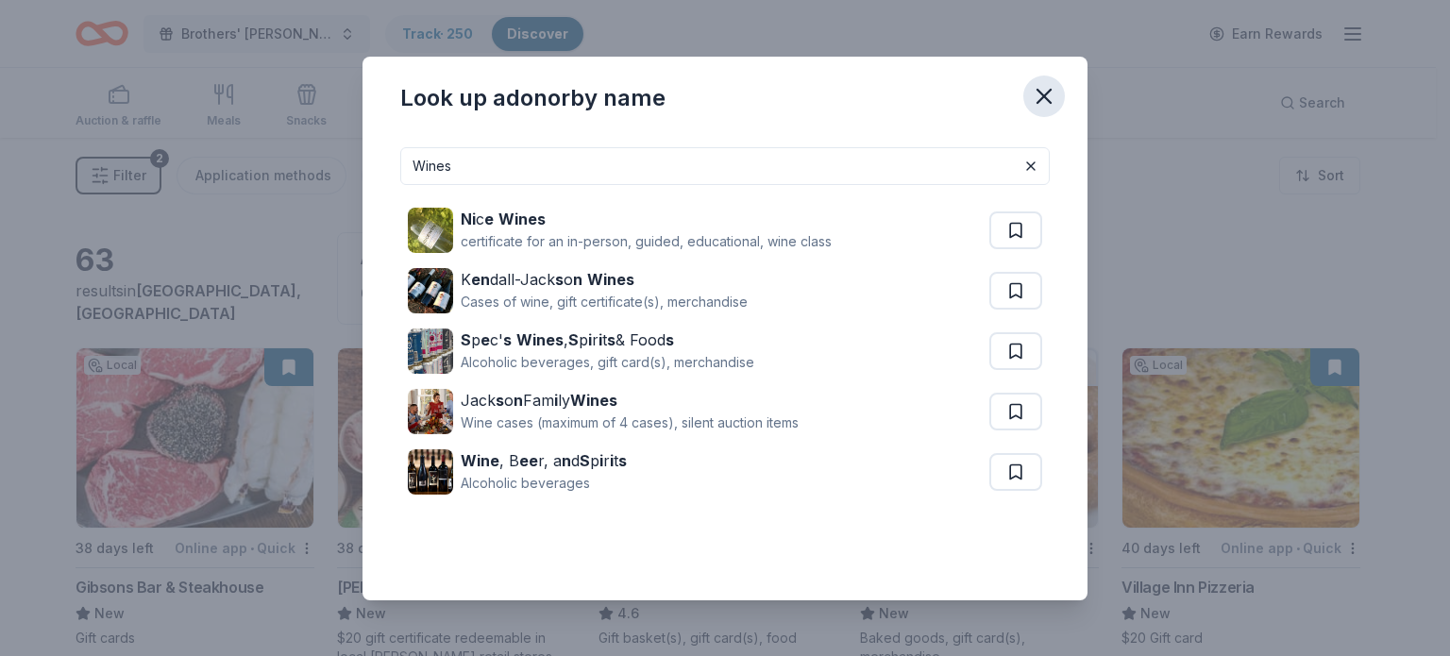
click at [1054, 94] on icon "button" at bounding box center [1044, 96] width 26 height 26
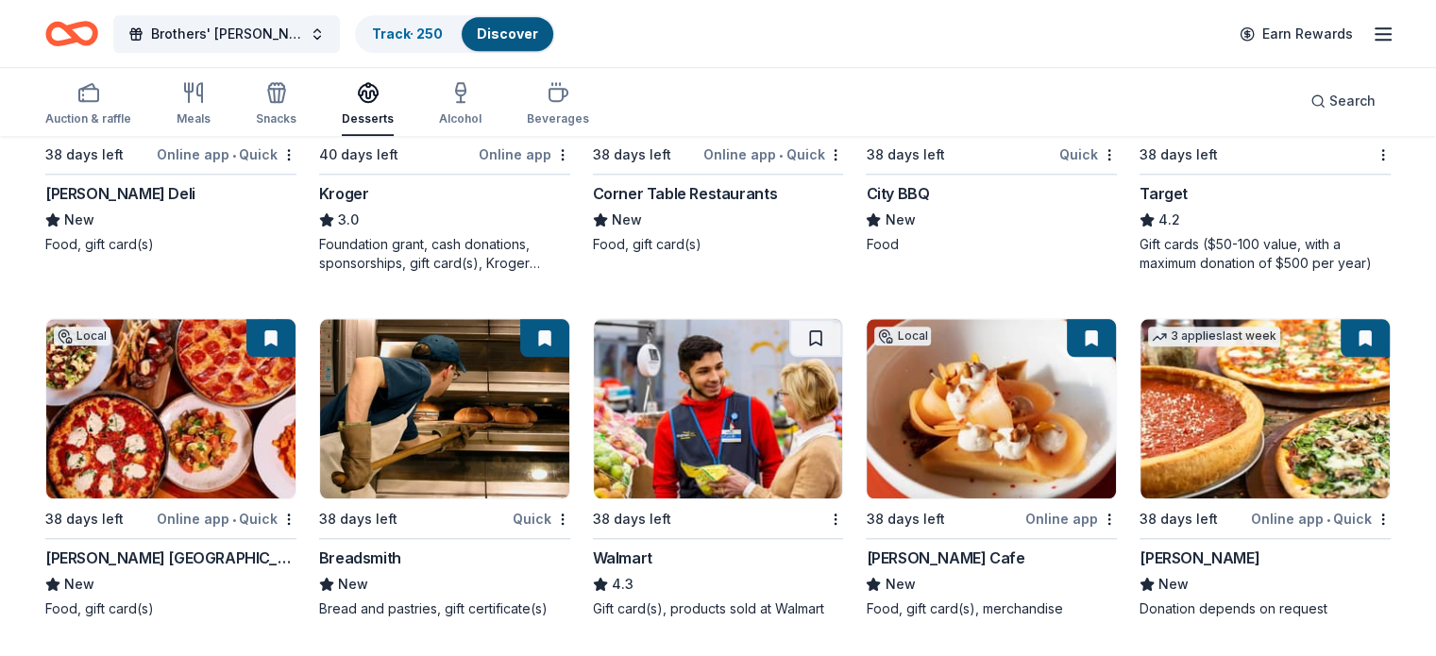
scroll to position [1962, 0]
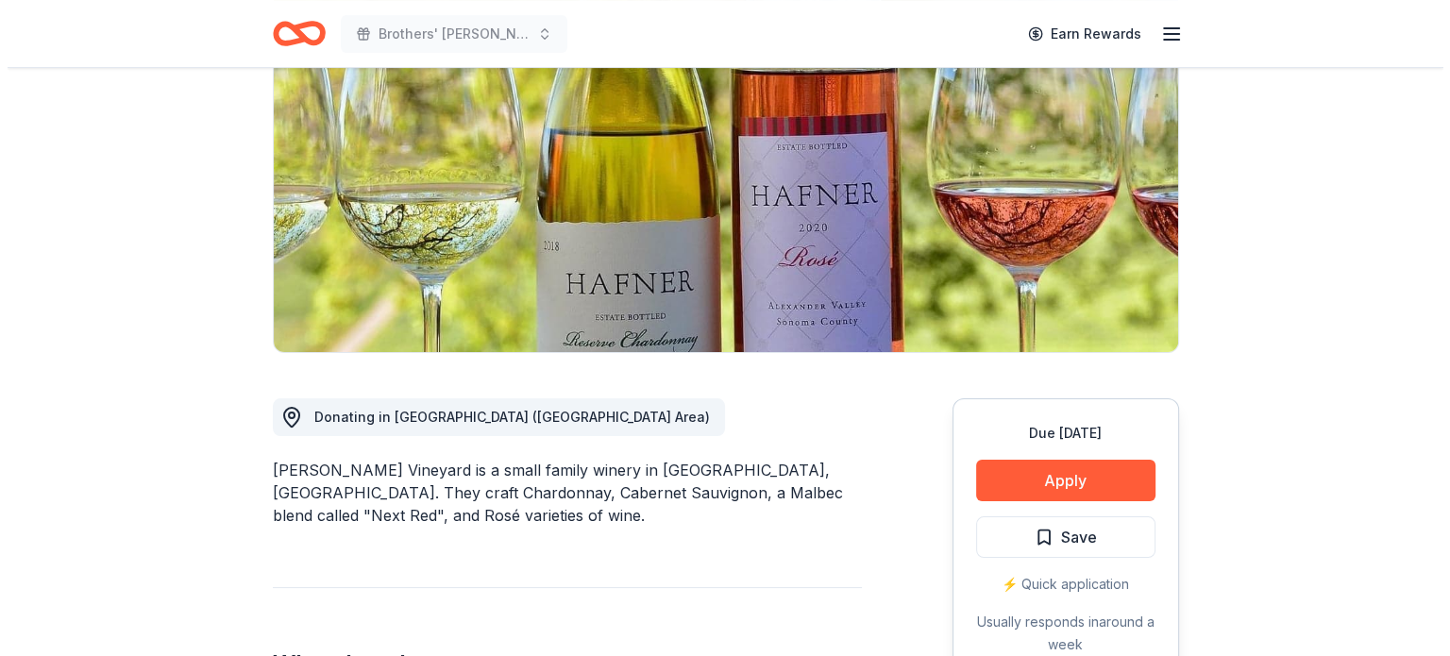
scroll to position [189, 0]
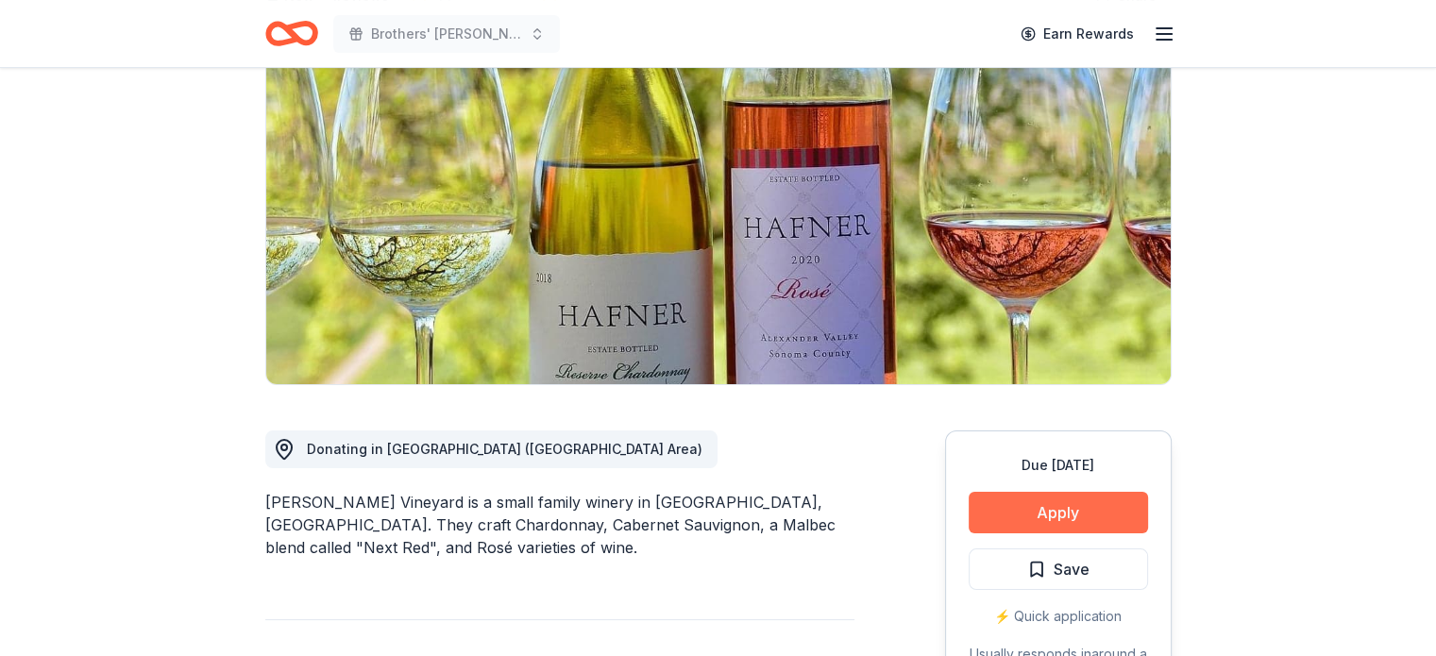
click at [1032, 523] on button "Apply" at bounding box center [1058, 513] width 179 height 42
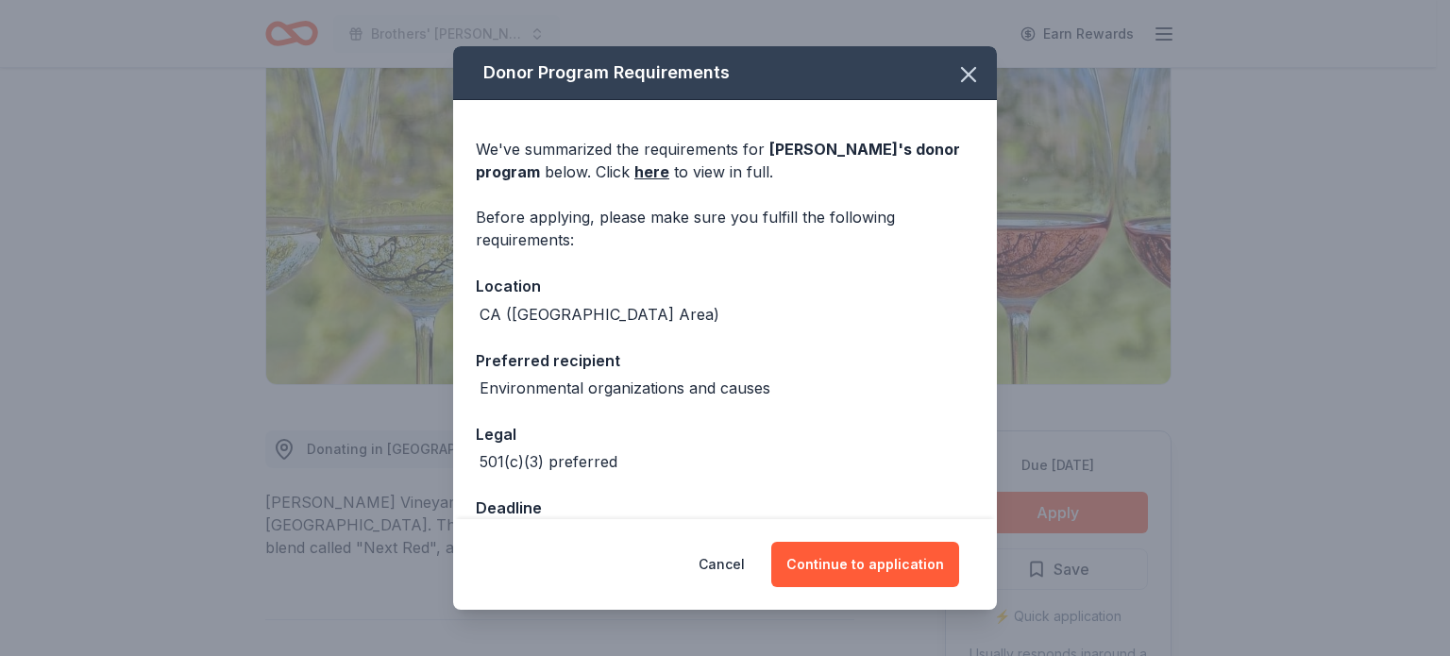
scroll to position [53, 0]
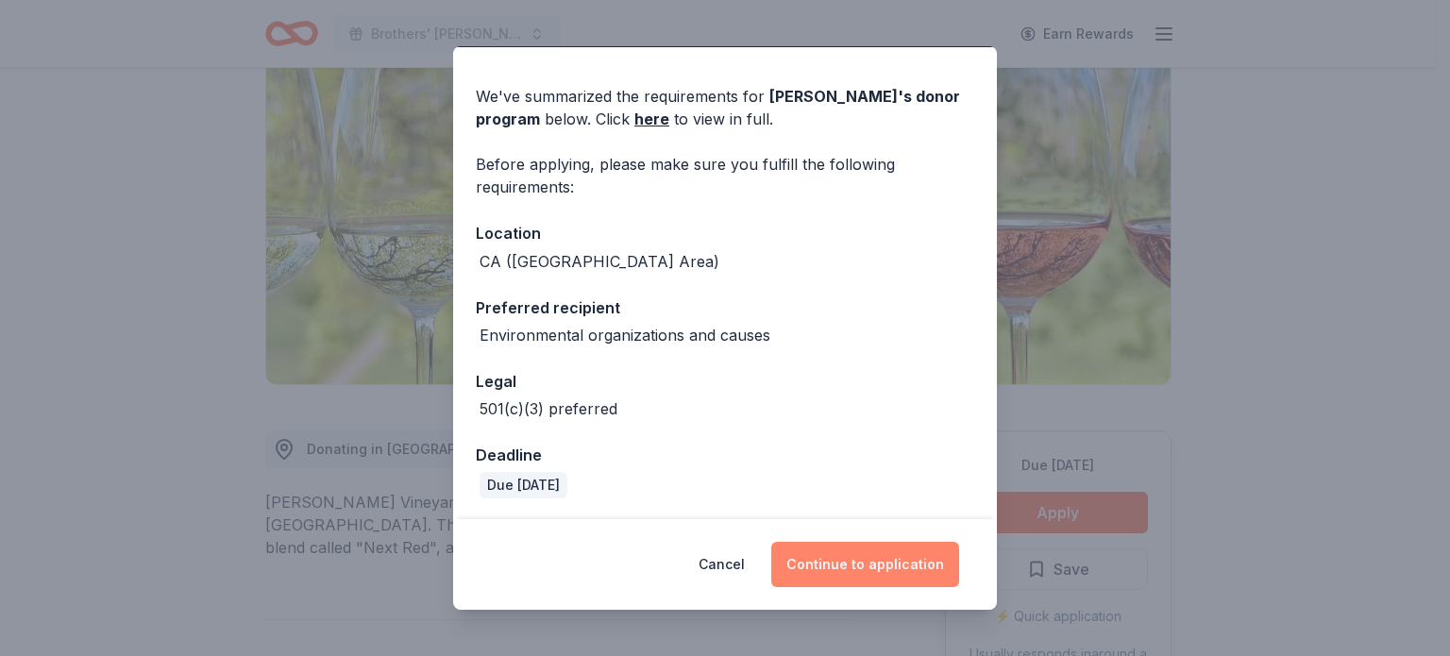
click at [865, 559] on button "Continue to application" at bounding box center [865, 564] width 188 height 45
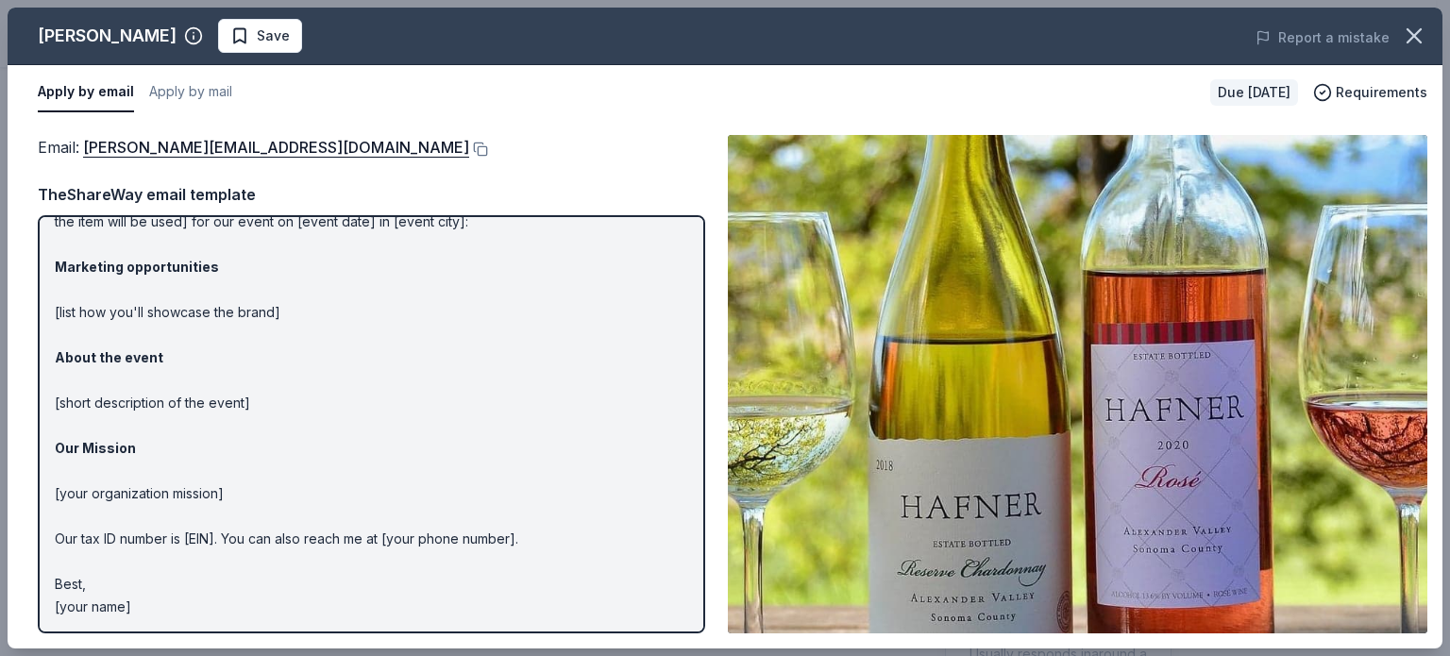
scroll to position [0, 0]
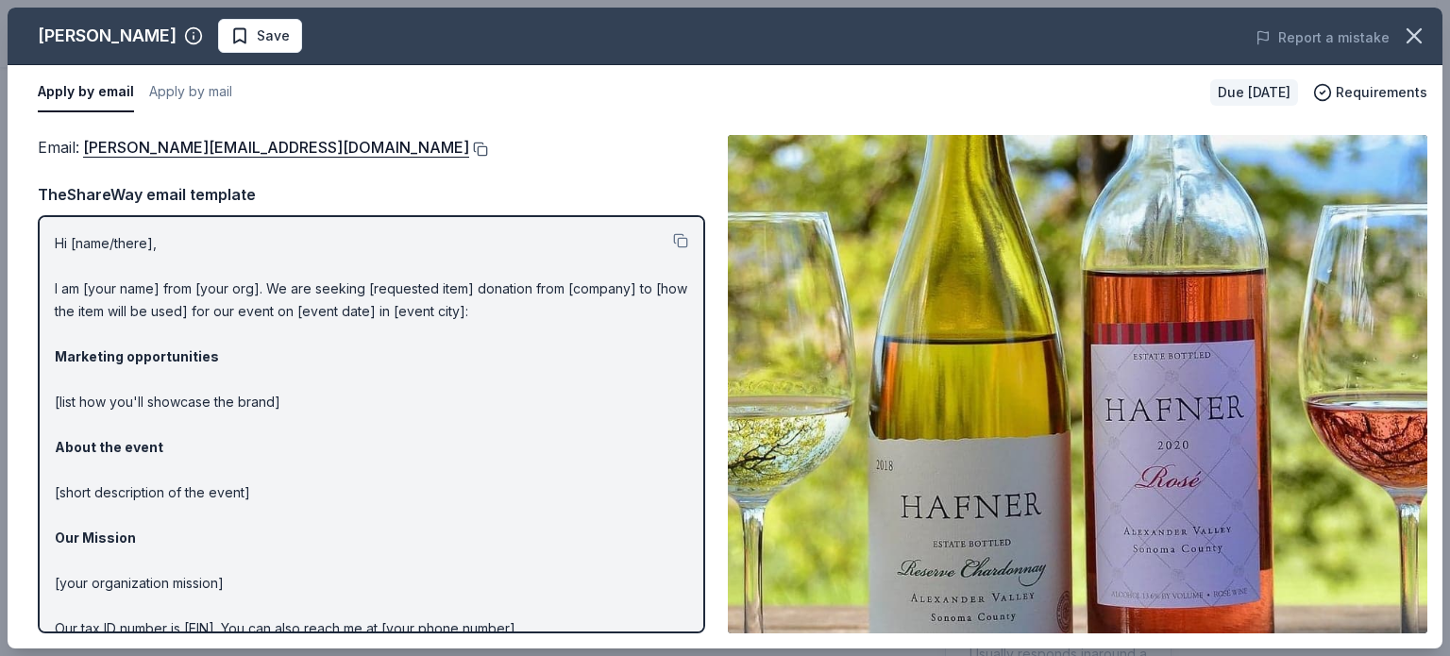
click at [469, 151] on button at bounding box center [478, 149] width 19 height 15
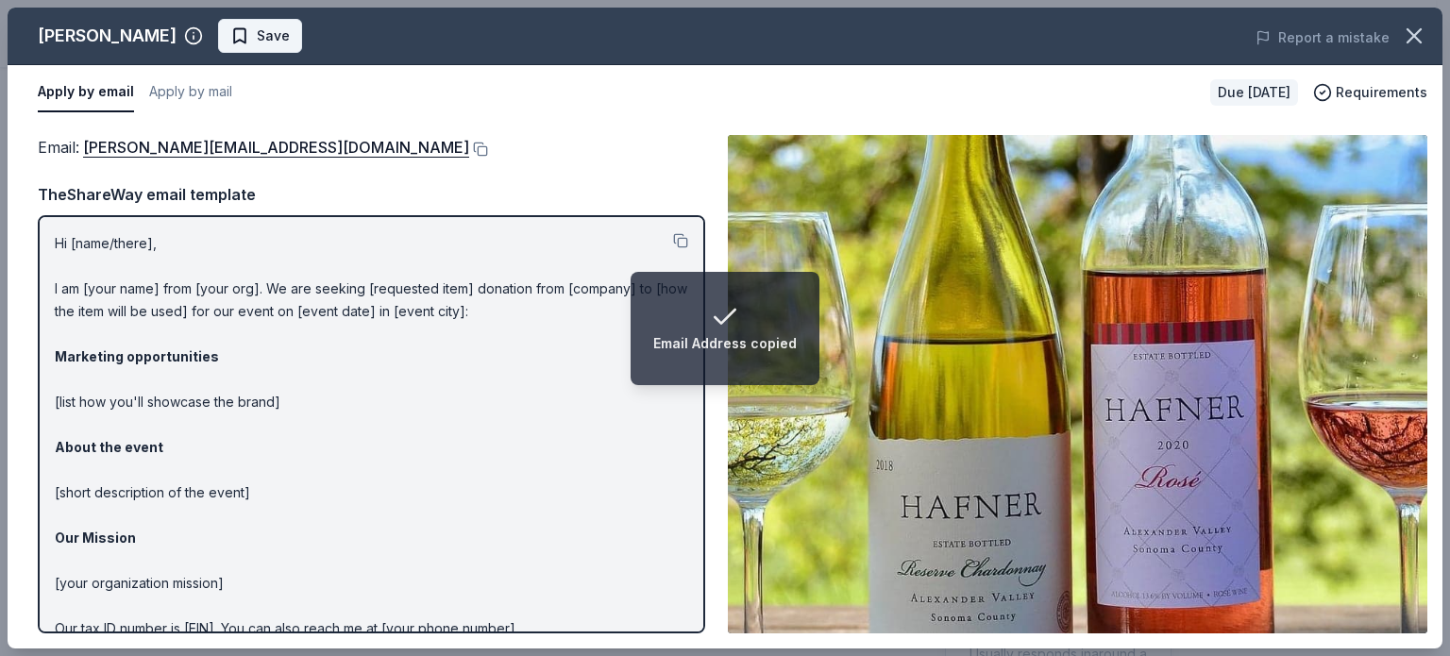
click at [269, 37] on span "Save" at bounding box center [273, 36] width 33 height 23
click at [300, 32] on html "Email Address copied Brothers' McMurray Mistletoe & Mezze Fundraiser Earn Rewar…" at bounding box center [725, 328] width 1450 height 656
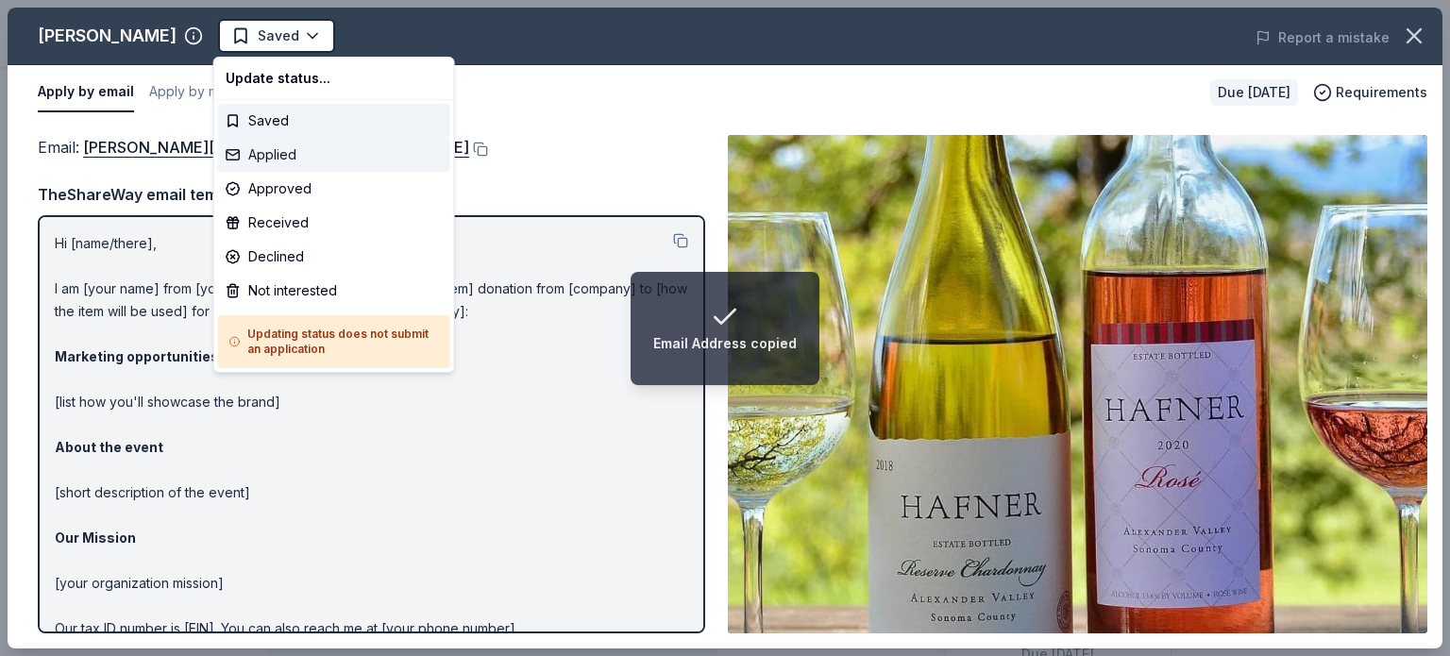
click at [268, 150] on div "Applied" at bounding box center [334, 155] width 232 height 34
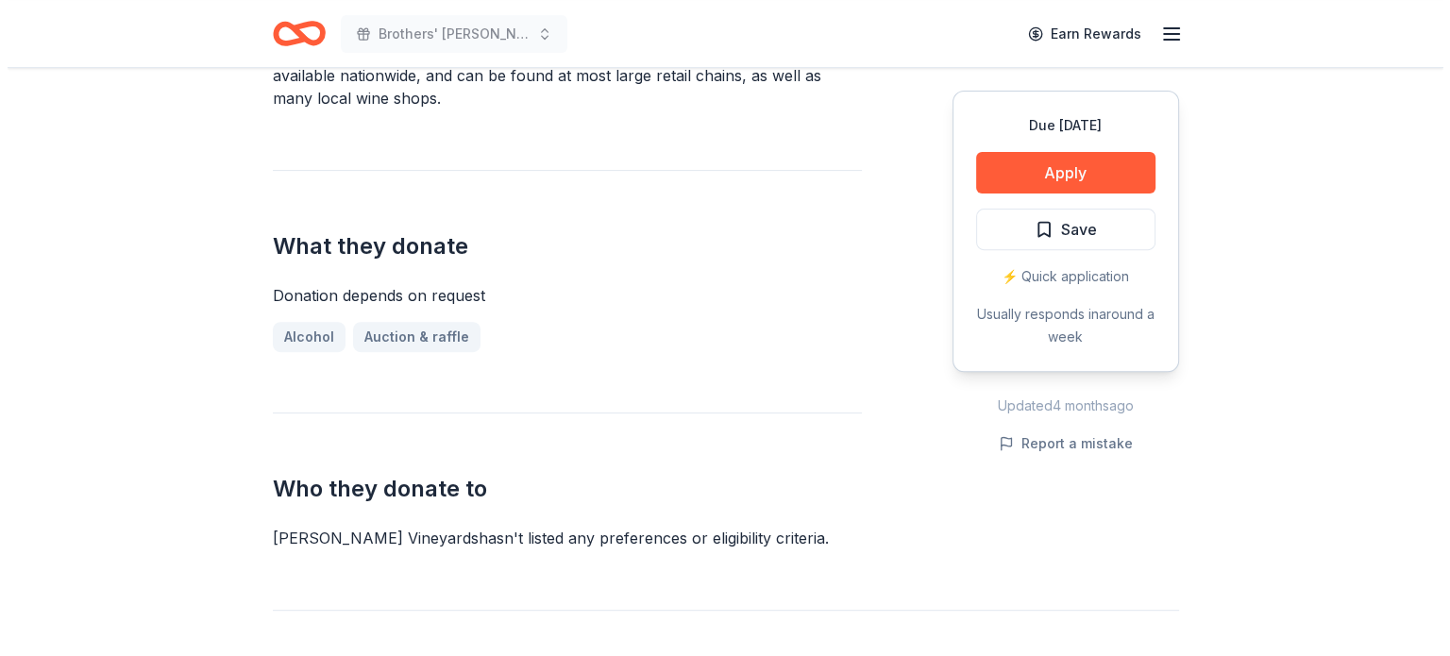
scroll to position [378, 0]
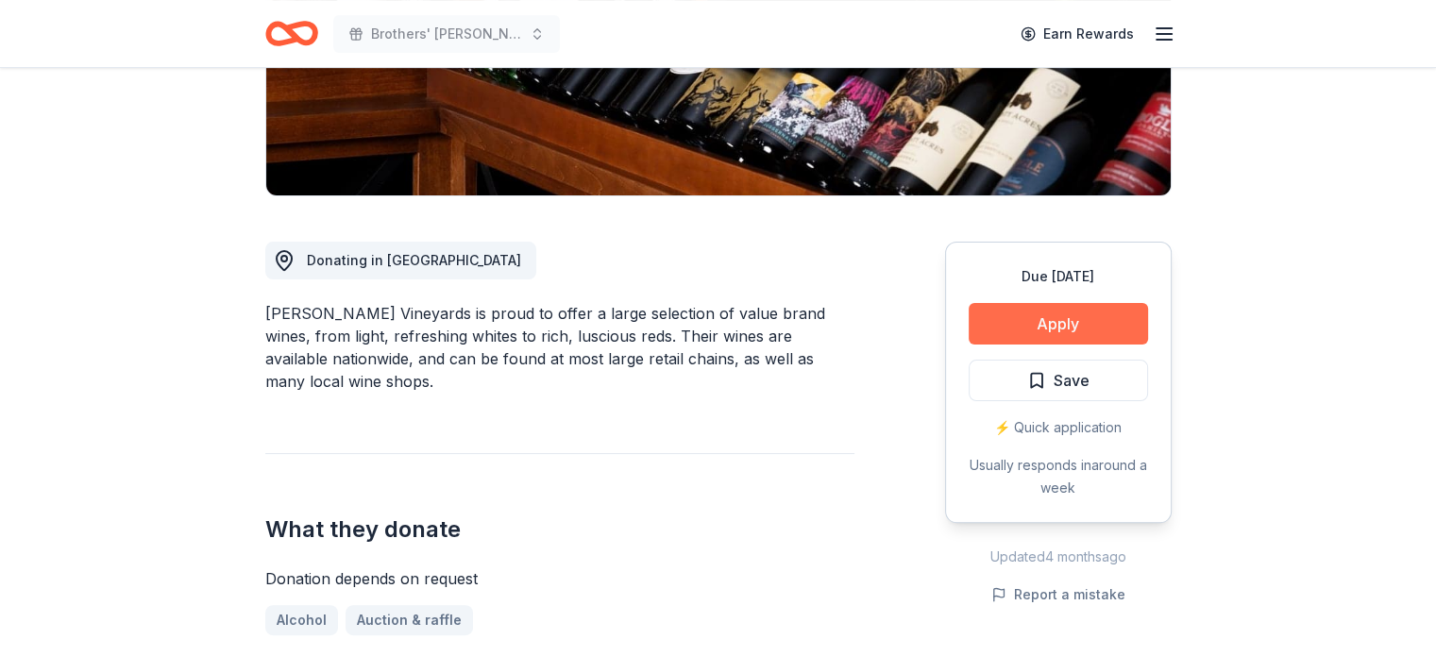
click at [1074, 329] on button "Apply" at bounding box center [1058, 324] width 179 height 42
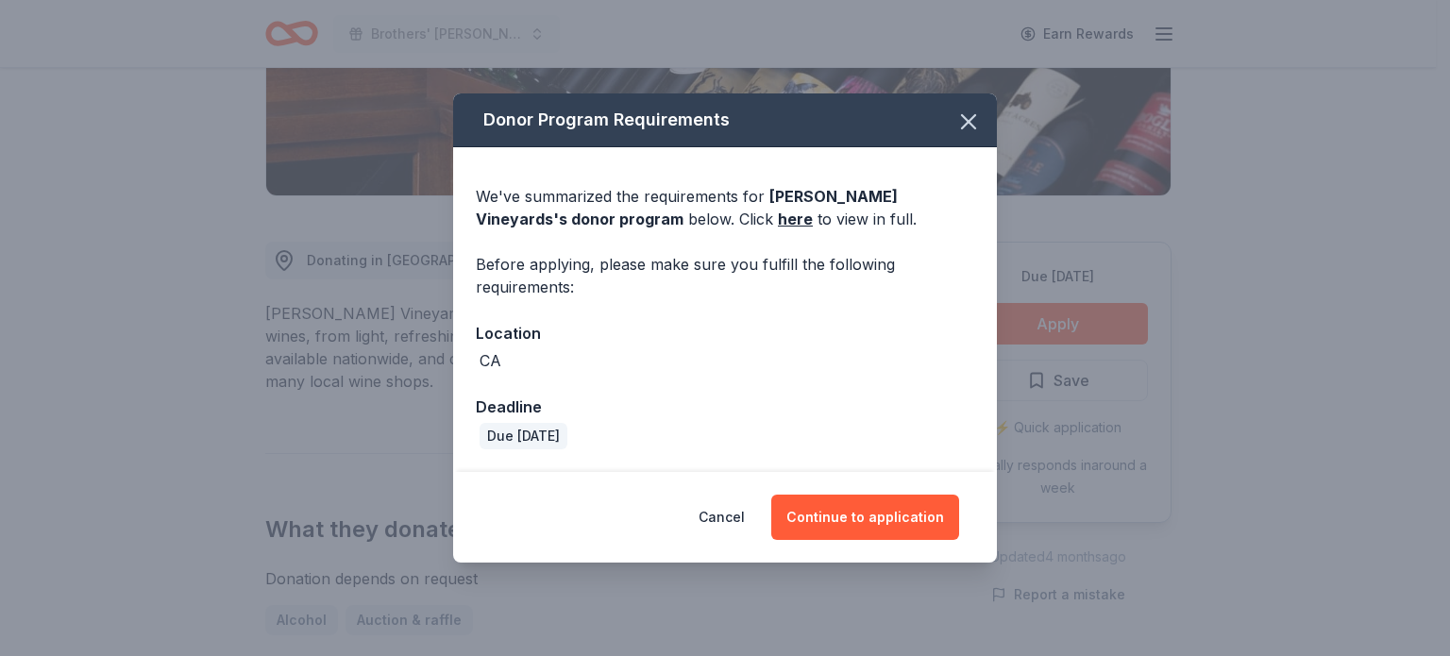
click at [879, 549] on div "Cancel Continue to application" at bounding box center [725, 517] width 544 height 91
click at [880, 531] on button "Continue to application" at bounding box center [865, 517] width 188 height 45
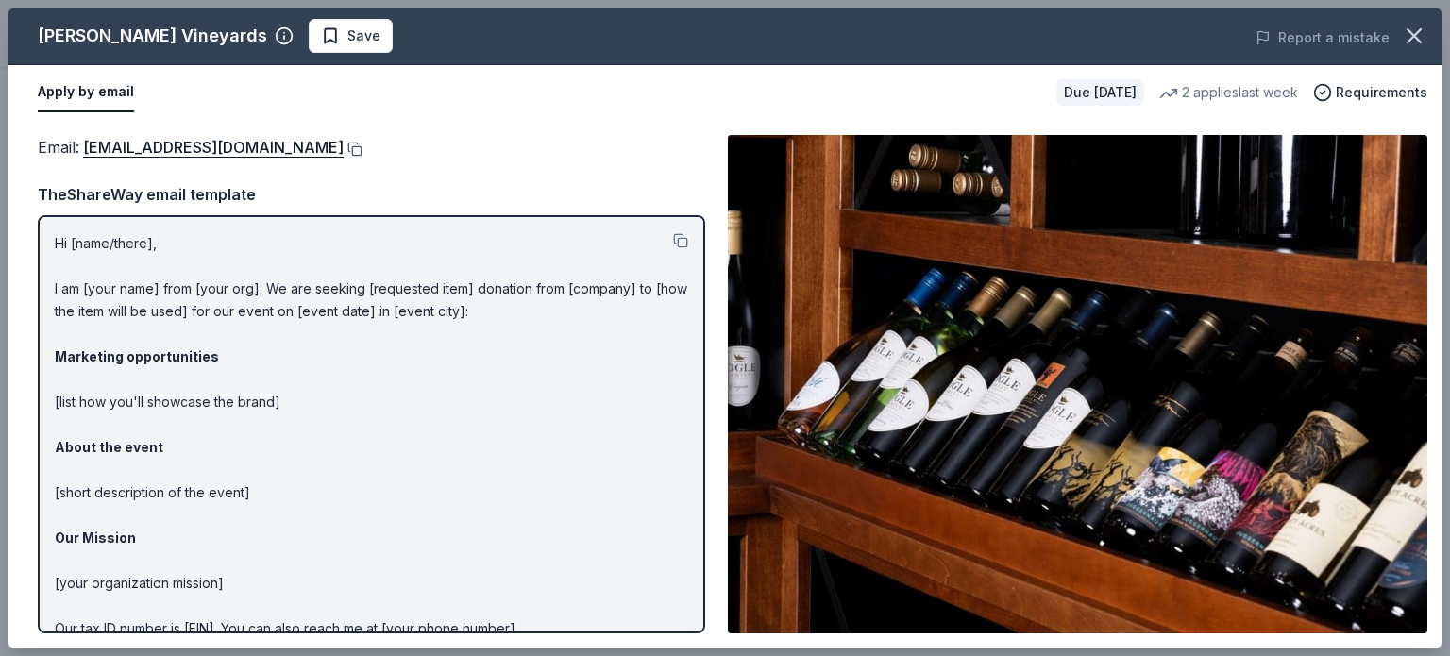
click at [344, 147] on button at bounding box center [353, 149] width 19 height 15
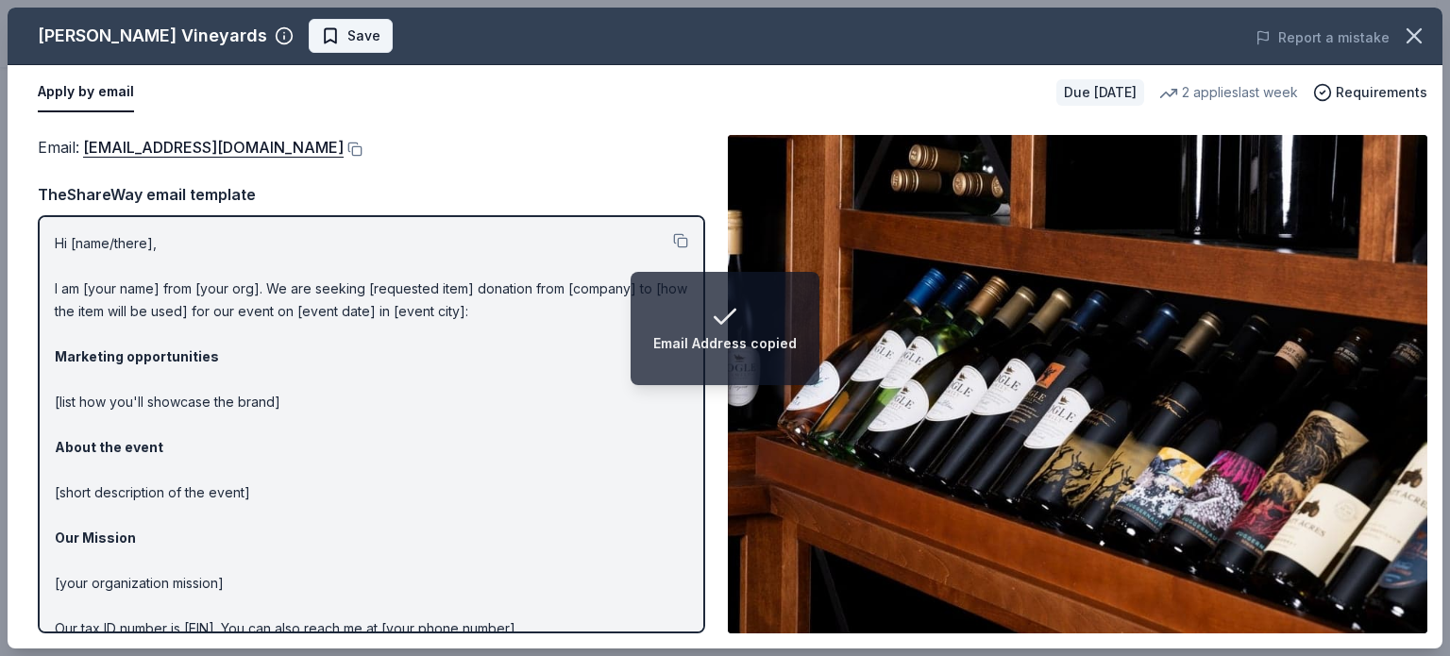
click at [321, 35] on span "Save" at bounding box center [350, 36] width 59 height 23
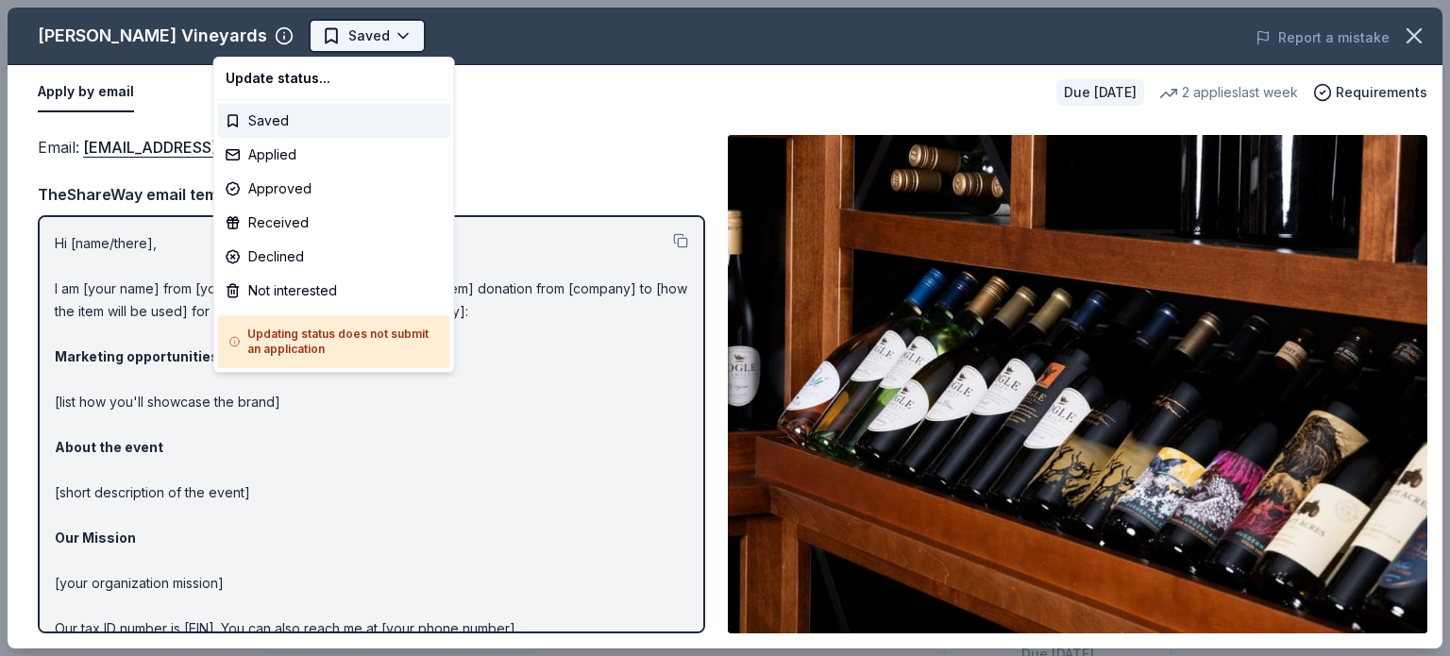
click at [297, 42] on html "Brothers' McMurray Mistletoe & Mezze Fundraiser Saved Apply Due in 38 days Shar…" at bounding box center [725, 328] width 1450 height 656
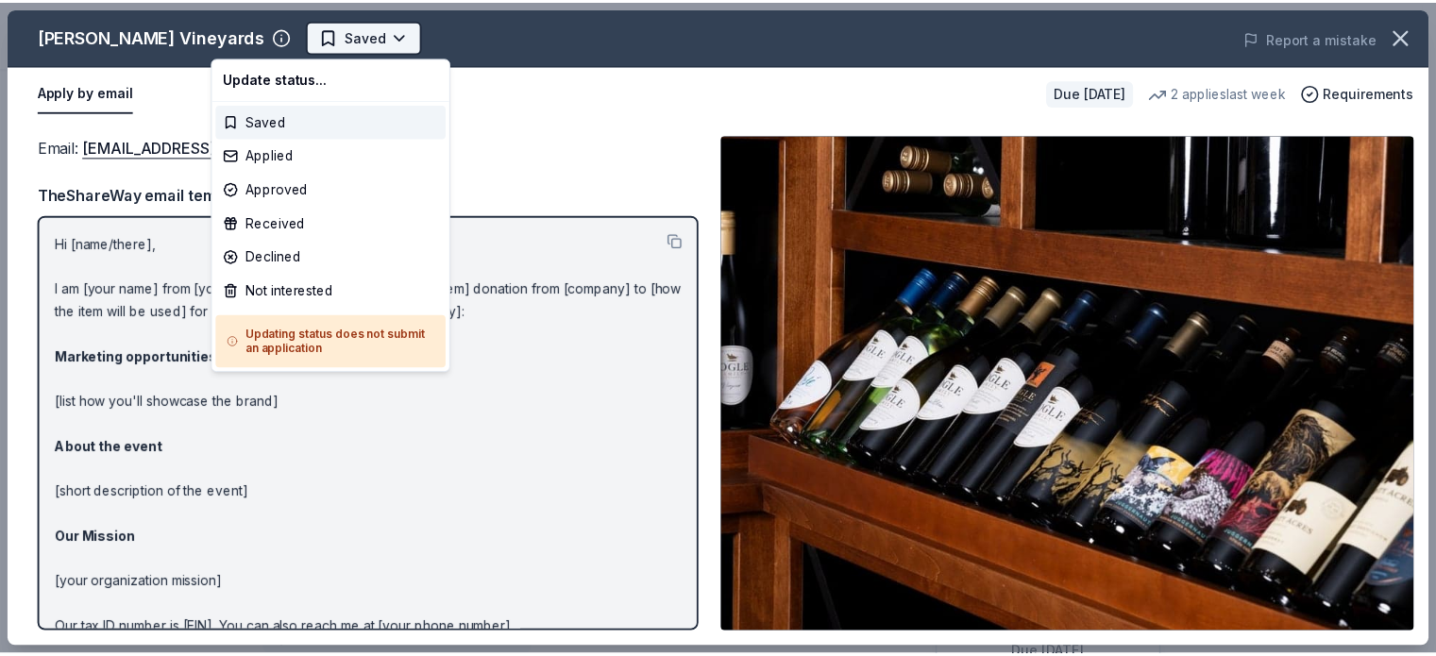
scroll to position [0, 0]
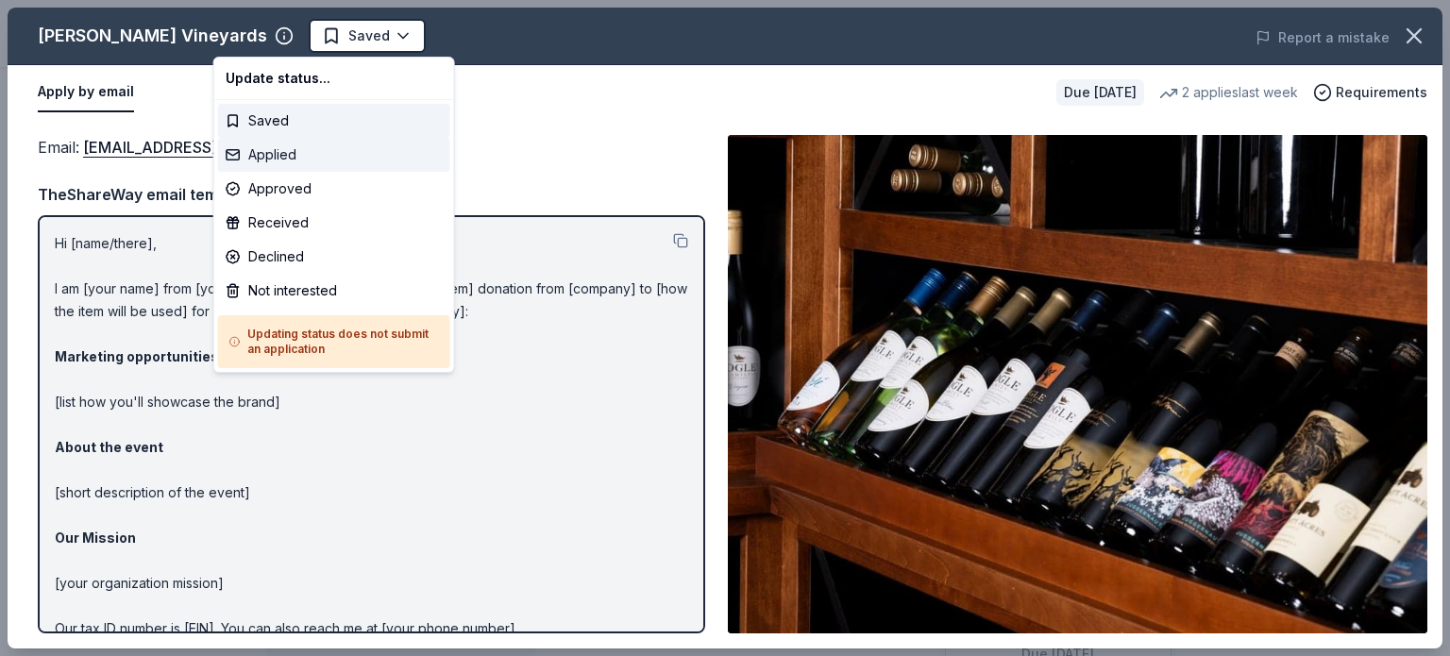
click at [320, 160] on div "Applied" at bounding box center [334, 155] width 232 height 34
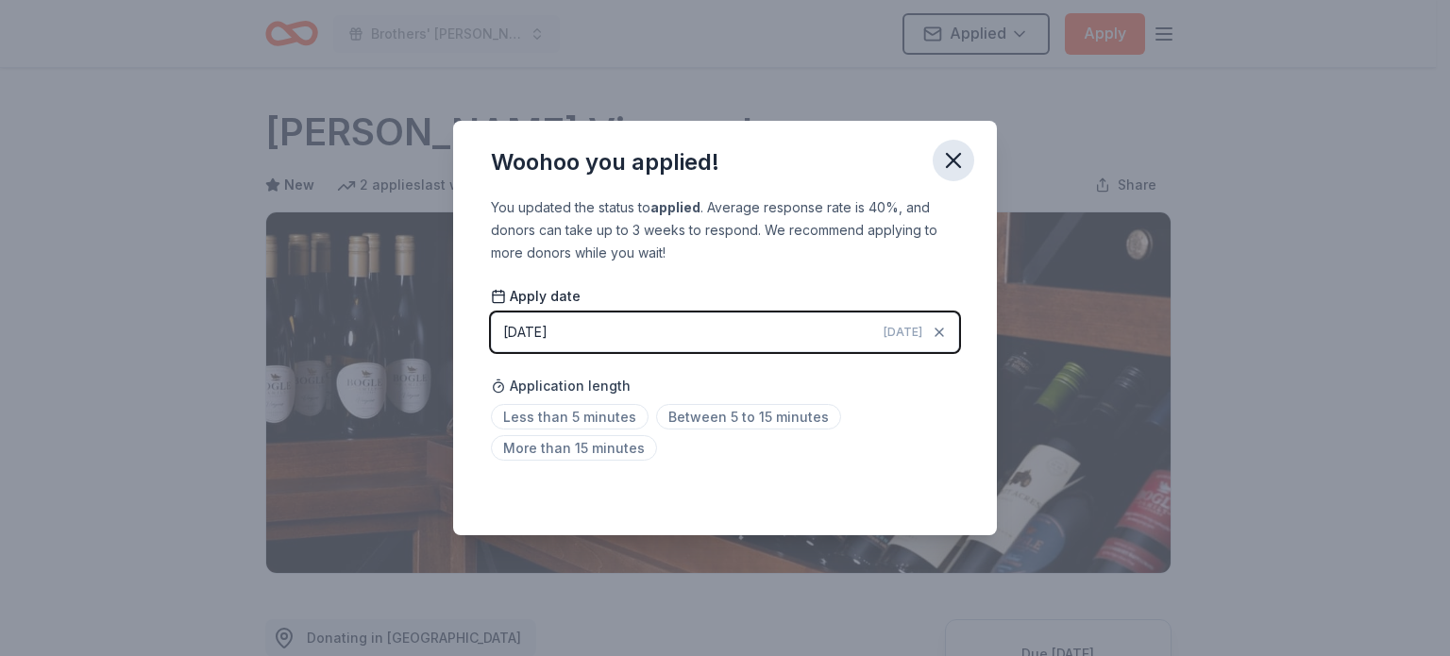
click at [955, 163] on icon "button" at bounding box center [953, 160] width 13 height 13
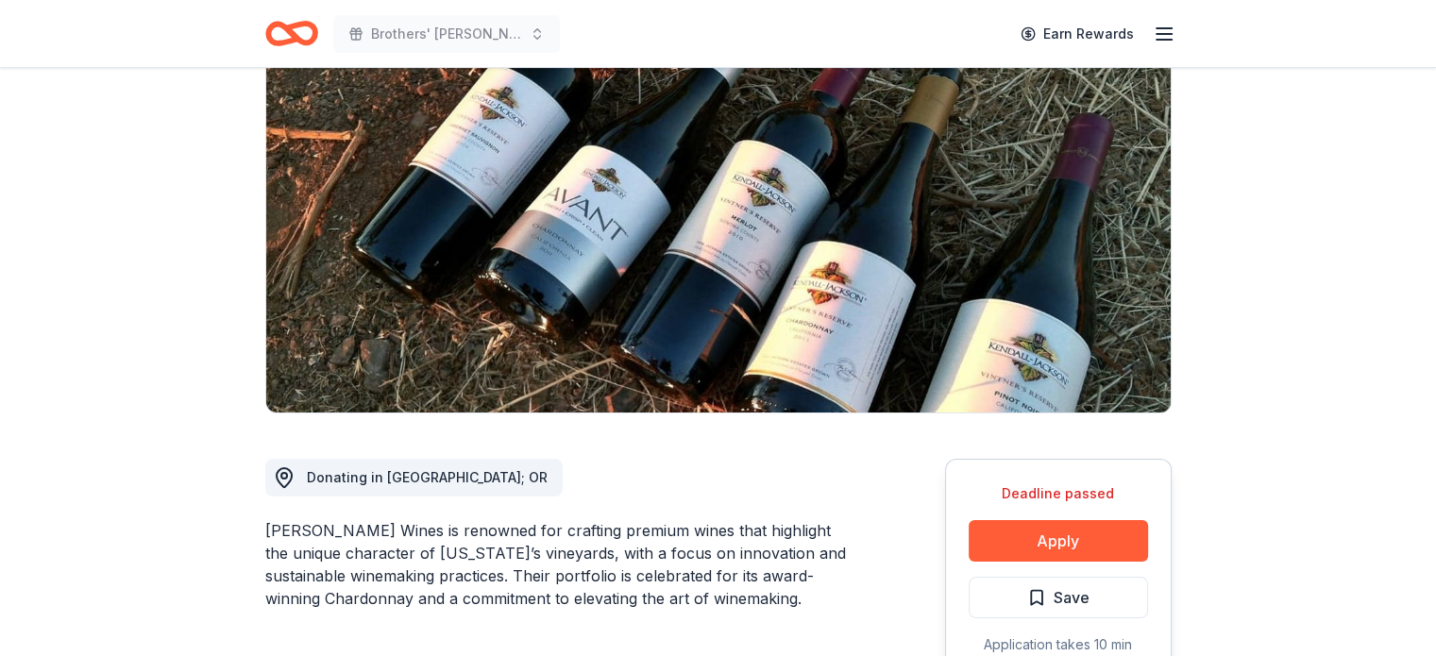
scroll to position [378, 0]
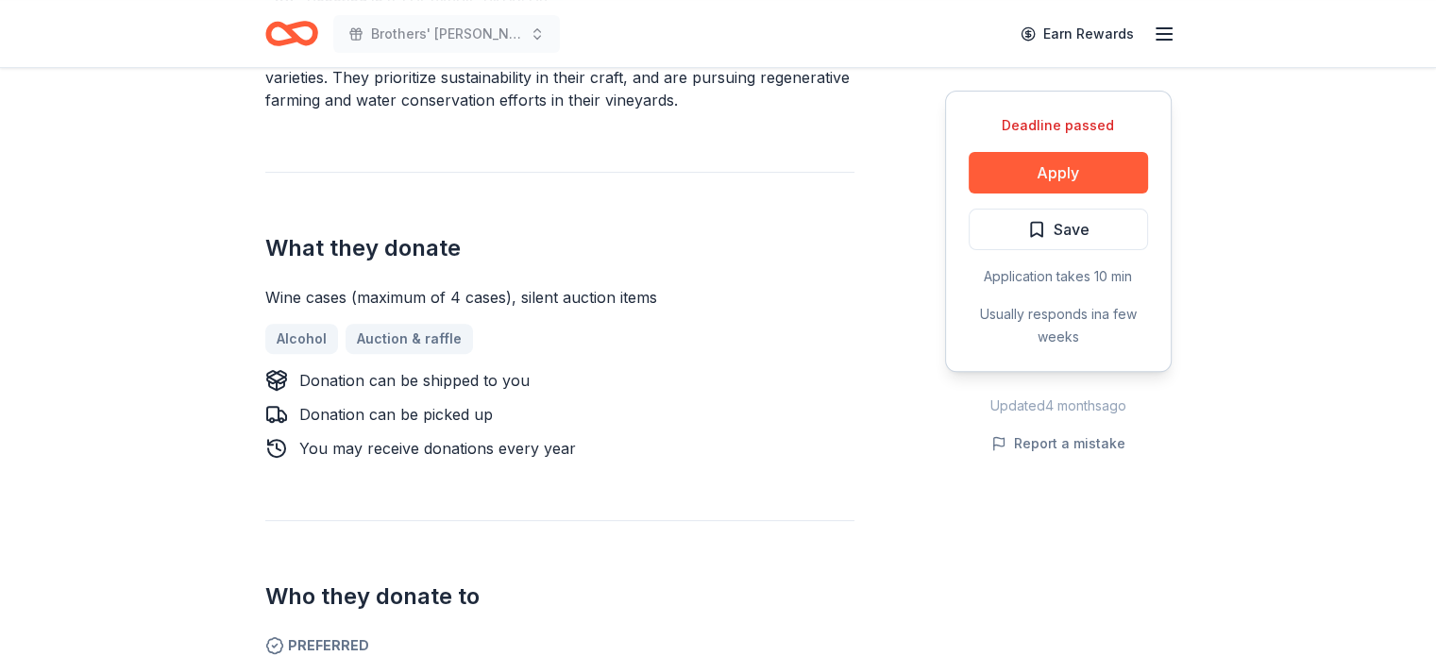
scroll to position [472, 0]
